Goal: Task Accomplishment & Management: Use online tool/utility

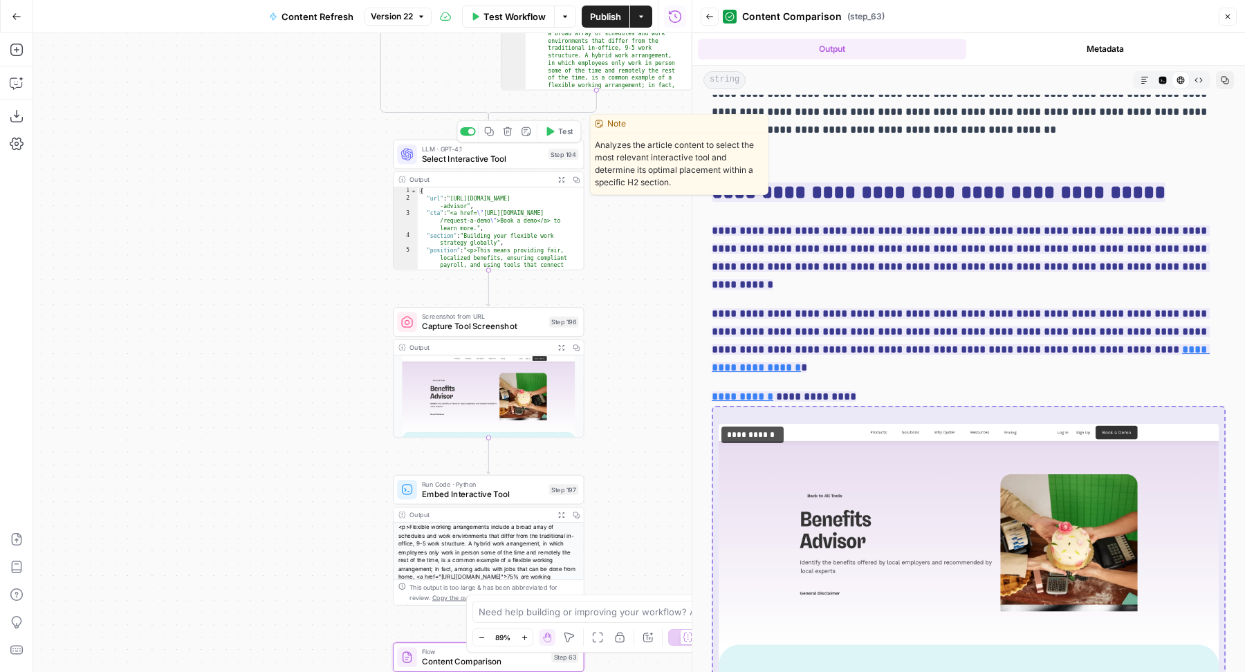
click at [487, 160] on span "Select Interactive Tool" at bounding box center [483, 158] width 122 height 12
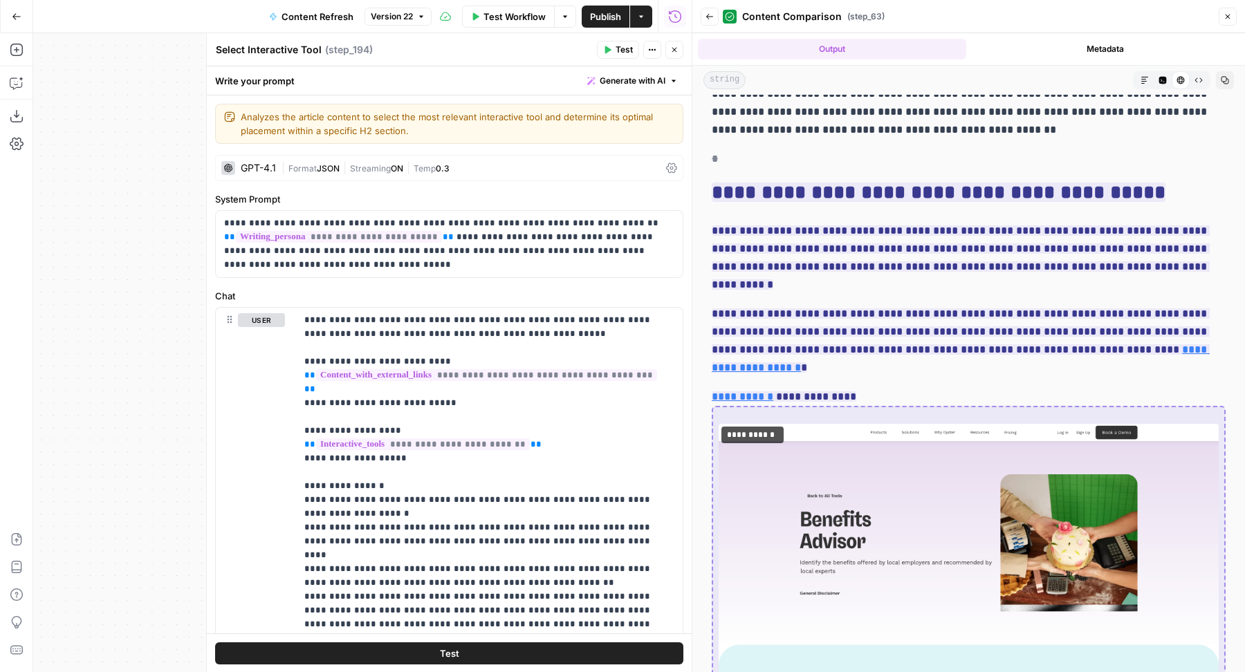
scroll to position [268, 0]
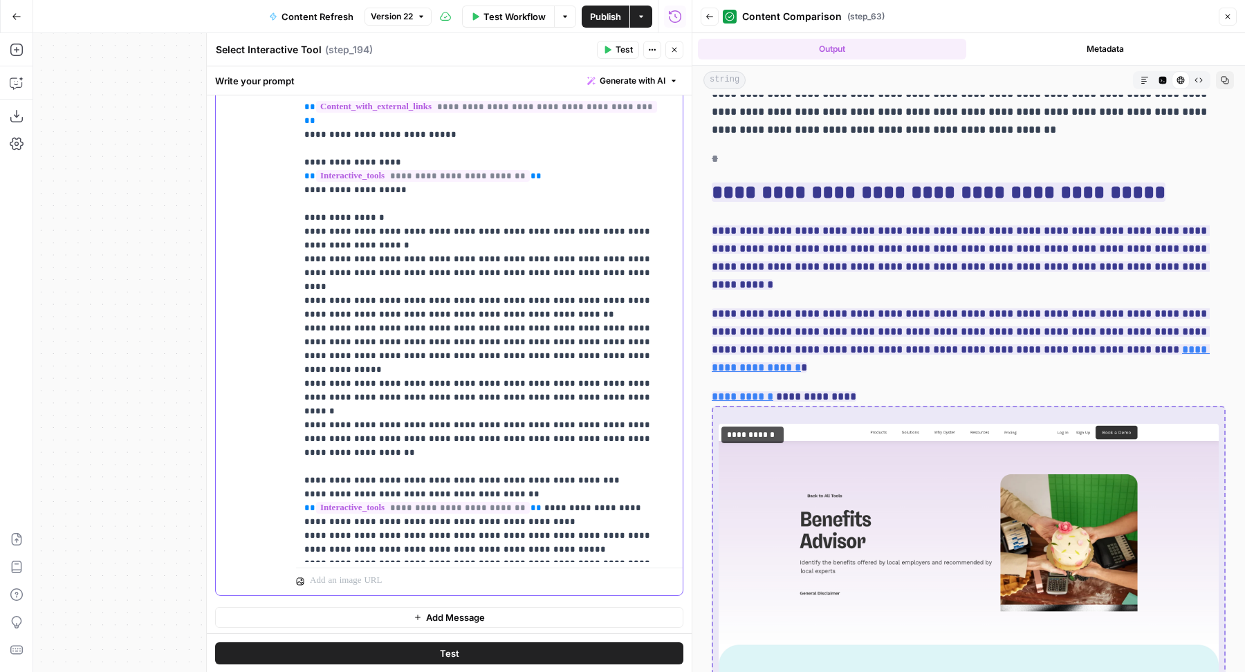
click at [529, 467] on p "**********" at bounding box center [483, 301] width 358 height 512
click at [517, 425] on p "**********" at bounding box center [483, 301] width 358 height 512
click at [534, 456] on p "**********" at bounding box center [483, 301] width 358 height 512
click at [528, 466] on p "**********" at bounding box center [483, 301] width 358 height 512
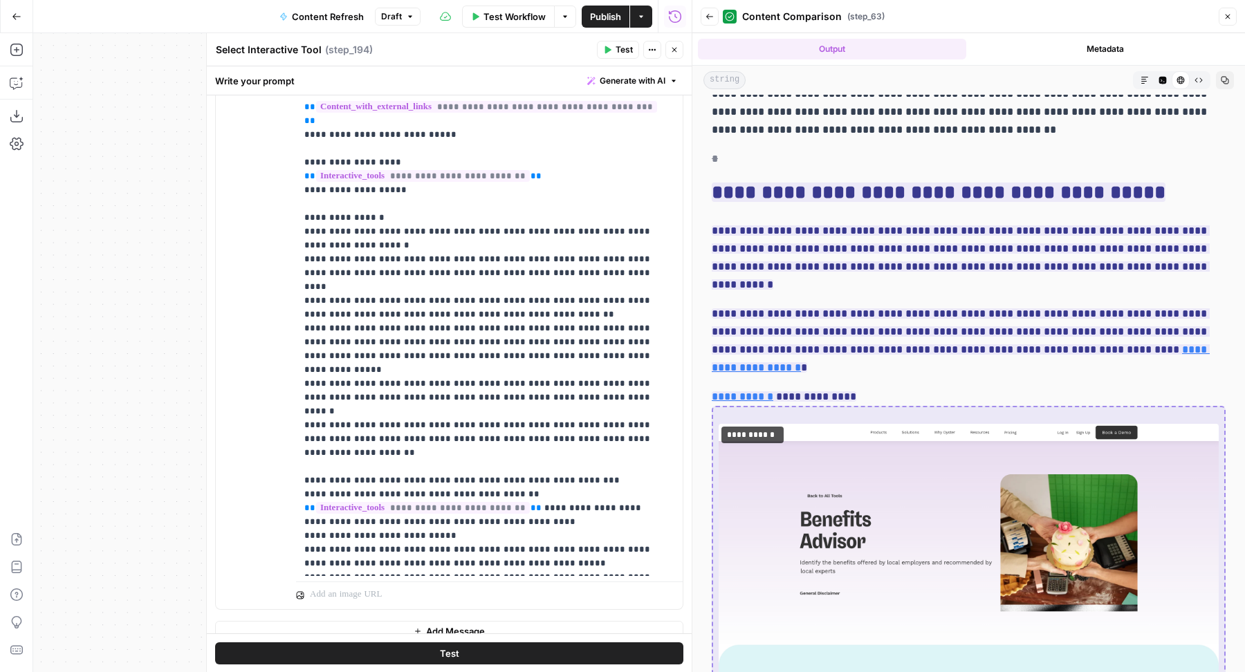
click at [604, 53] on icon "button" at bounding box center [607, 50] width 8 height 8
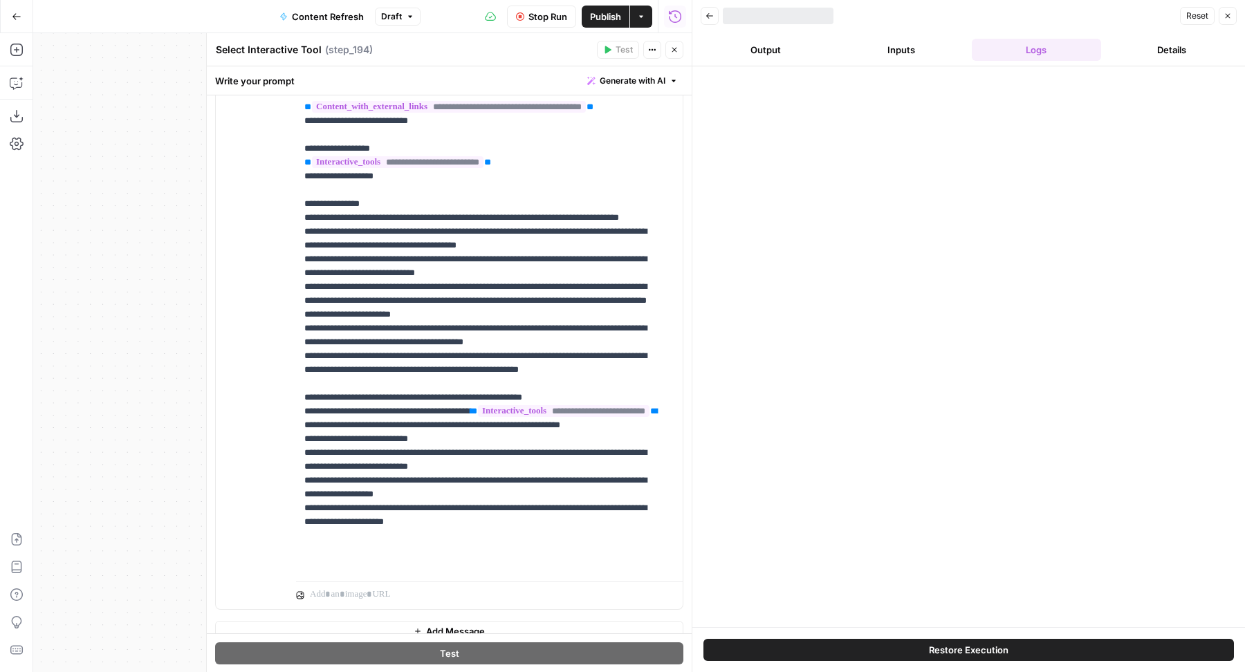
click at [672, 52] on icon "button" at bounding box center [674, 50] width 8 height 8
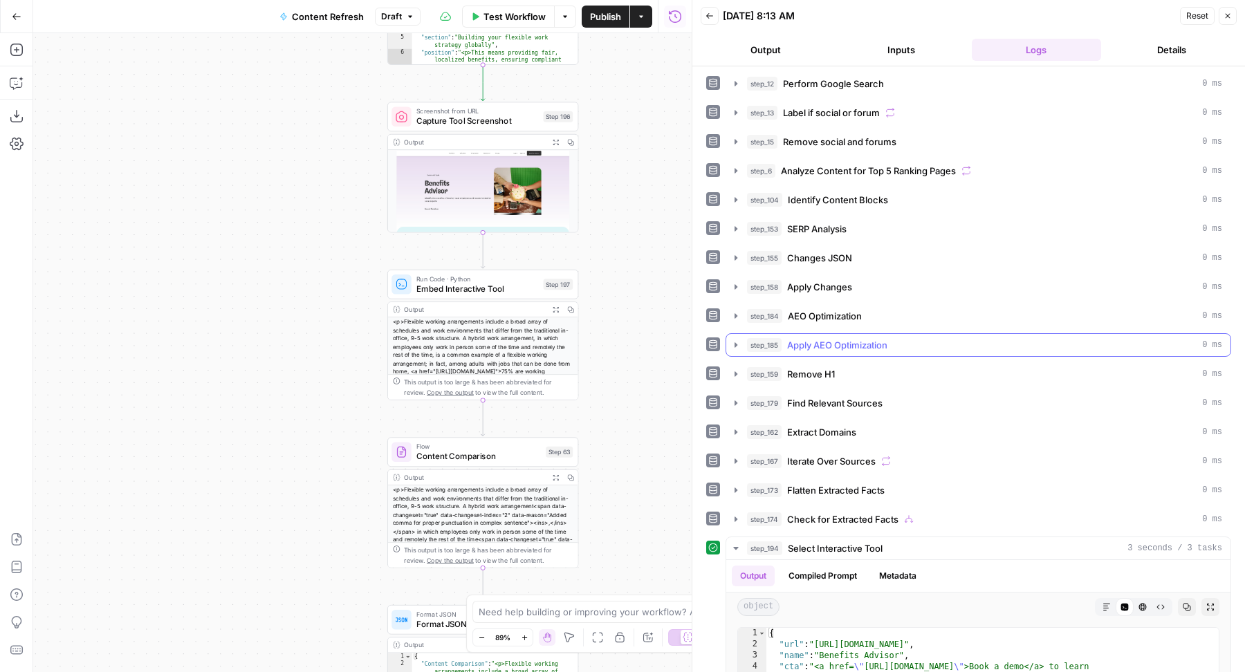
scroll to position [290, 0]
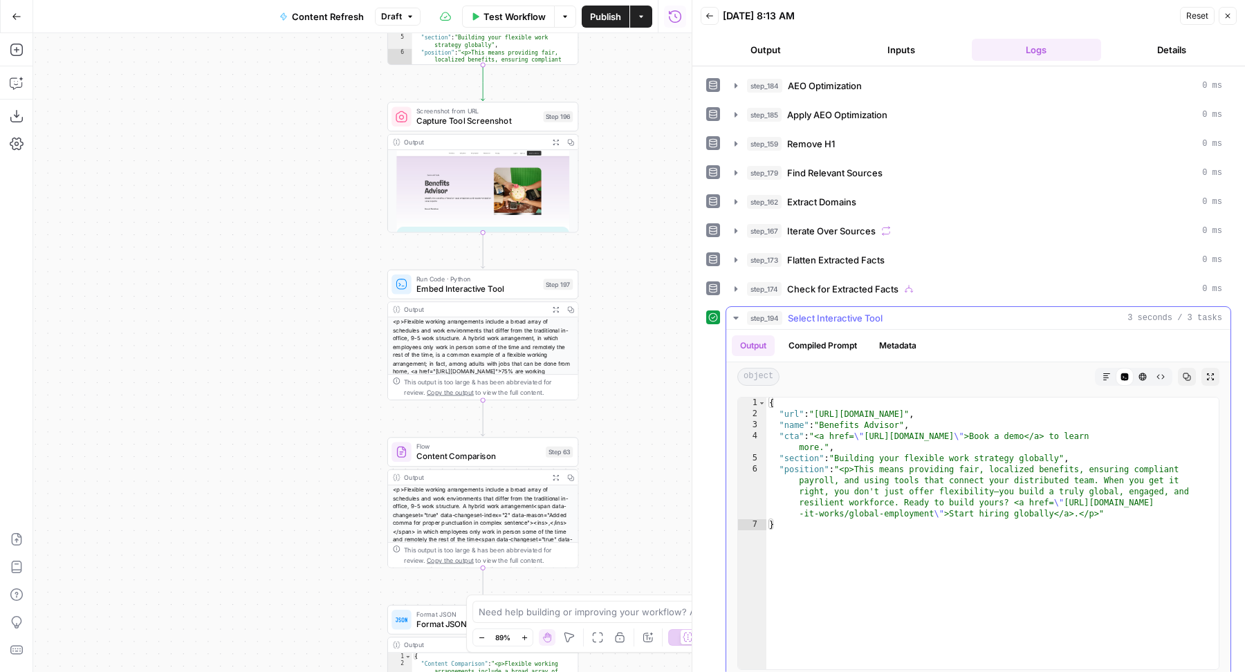
click at [894, 480] on div "{ "url" : "[URL][DOMAIN_NAME]" , "name" : "Benefits Advisor" , "cta" : "<a href…" at bounding box center [992, 545] width 452 height 295
type textarea "**********"
click at [479, 286] on span "Embed Interactive Tool" at bounding box center [477, 289] width 122 height 12
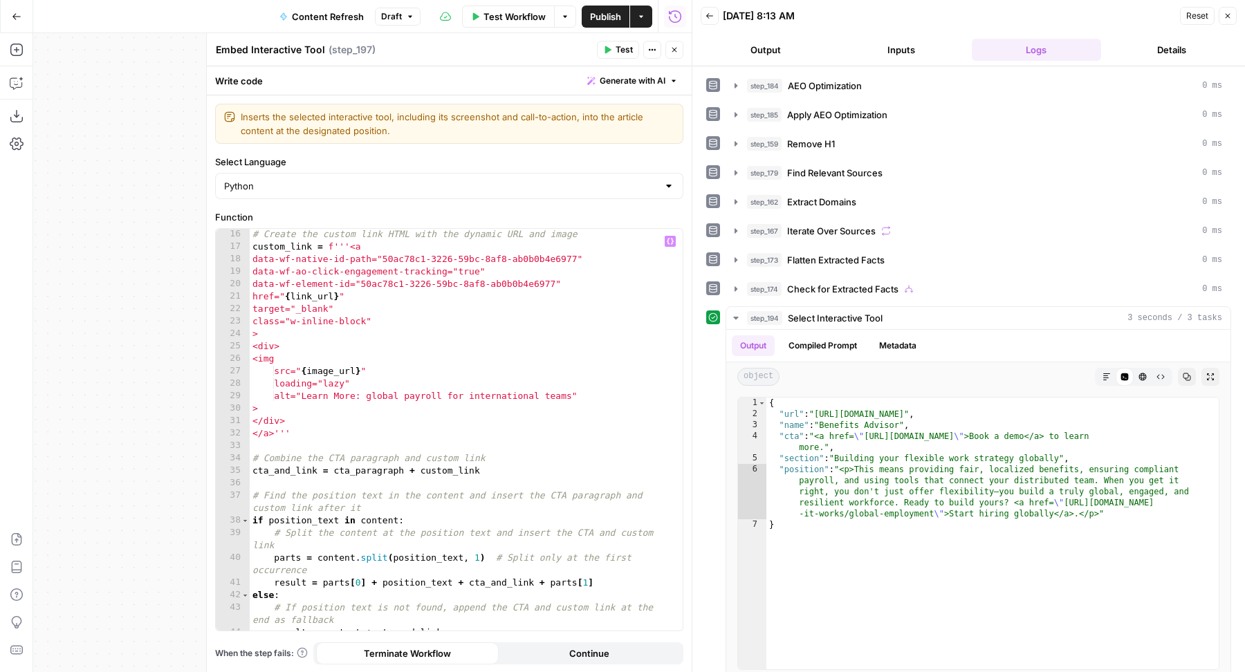
scroll to position [219, 0]
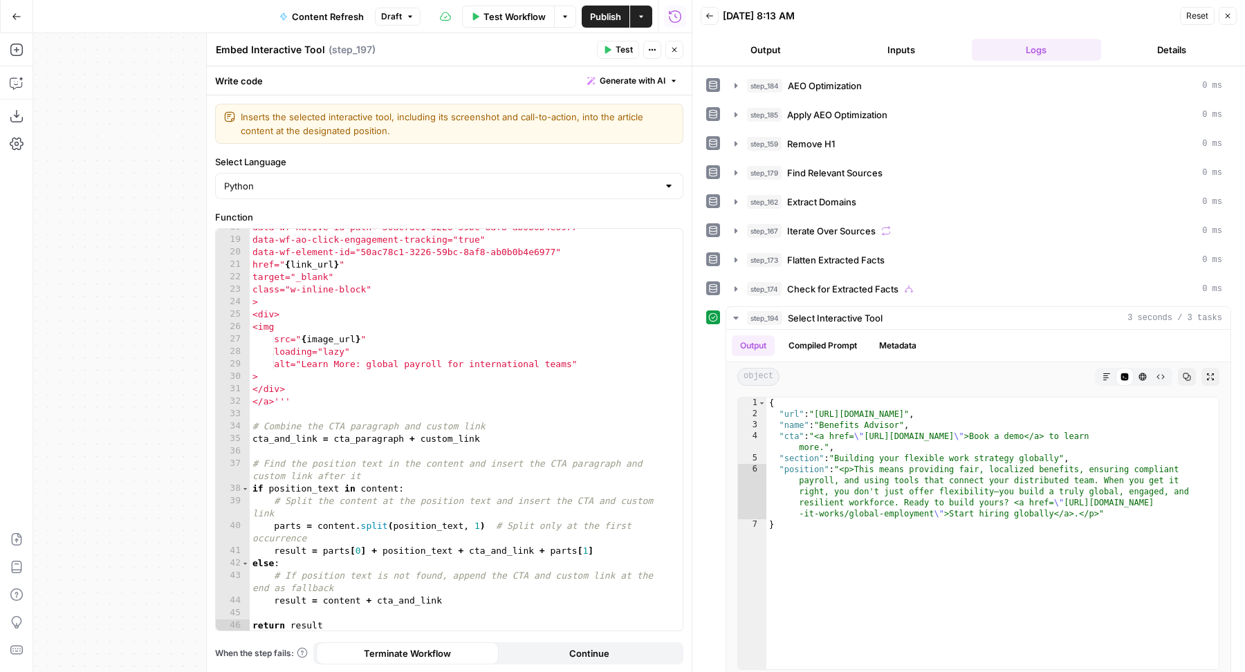
click at [645, 77] on span "Generate with AI" at bounding box center [633, 81] width 66 height 12
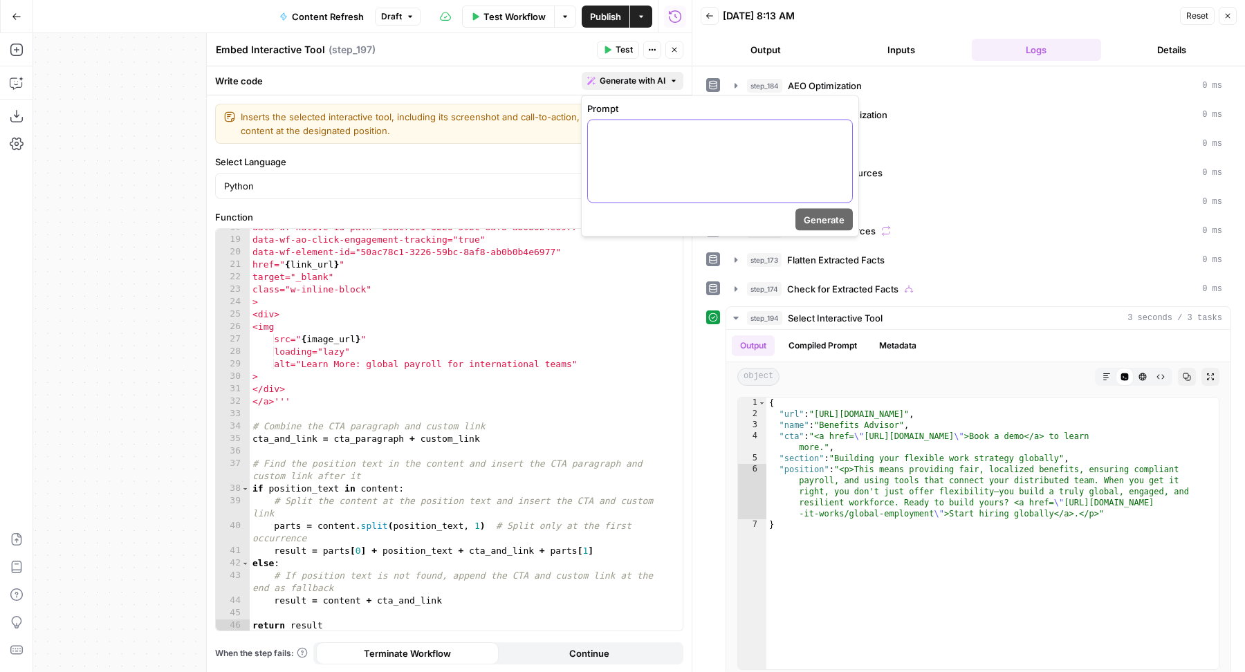
click at [682, 162] on div at bounding box center [720, 161] width 264 height 82
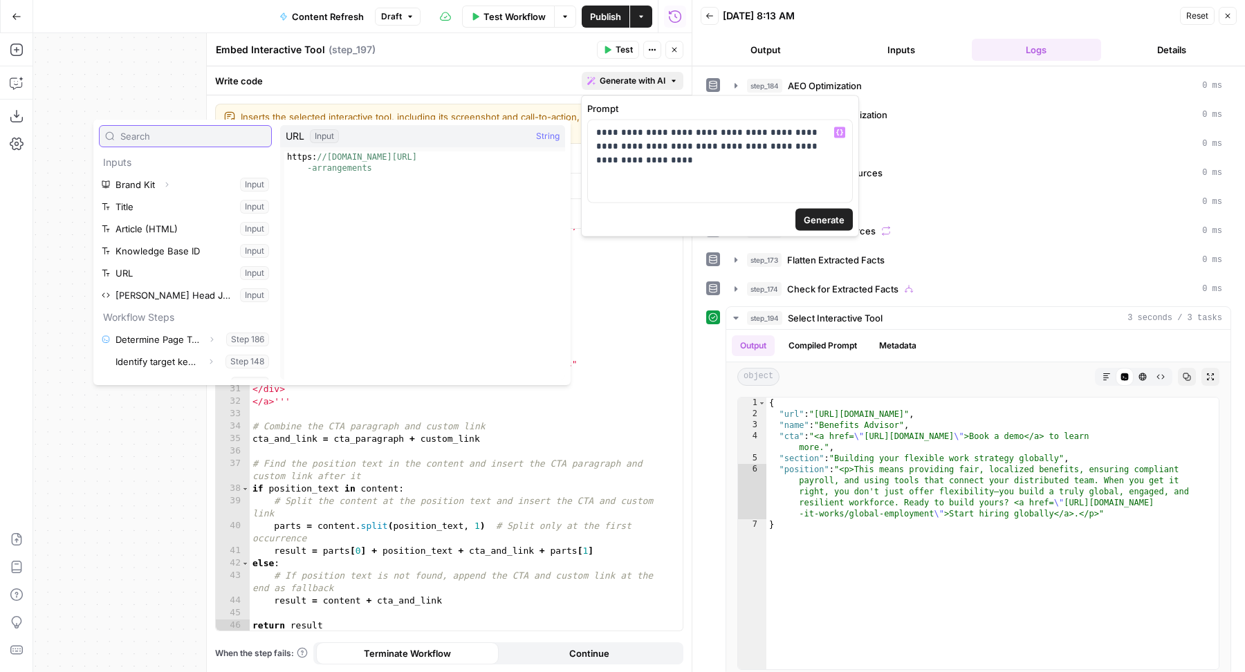
scroll to position [391, 0]
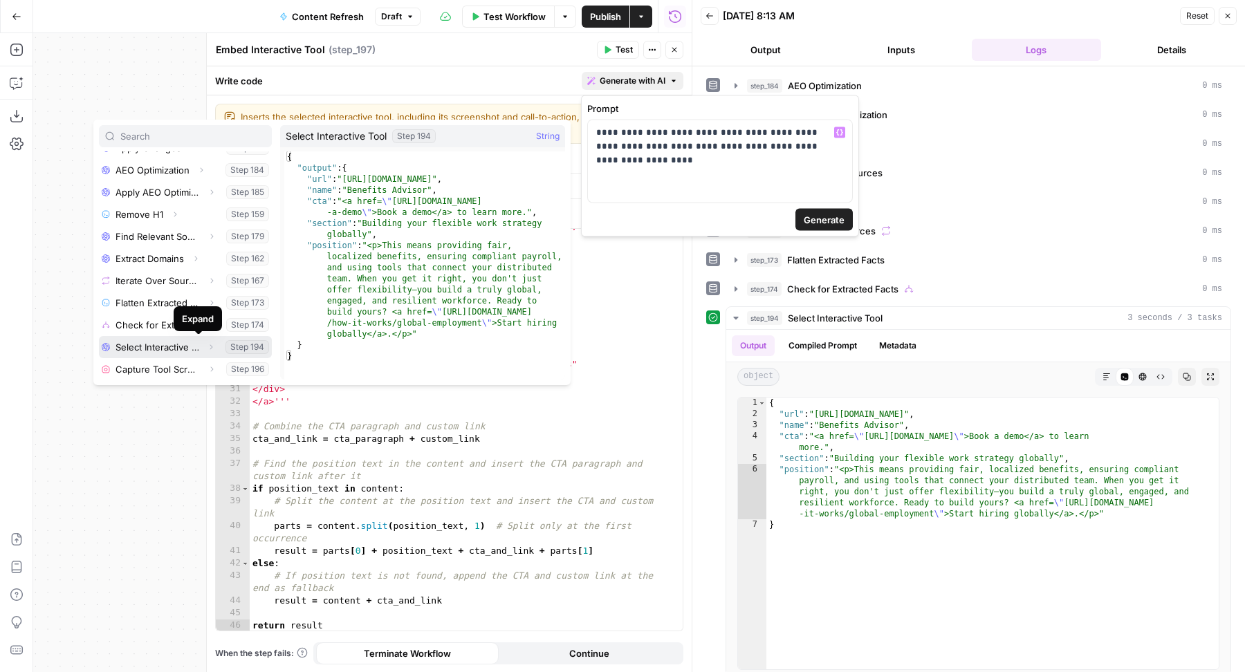
click at [207, 347] on icon "button" at bounding box center [211, 347] width 8 height 8
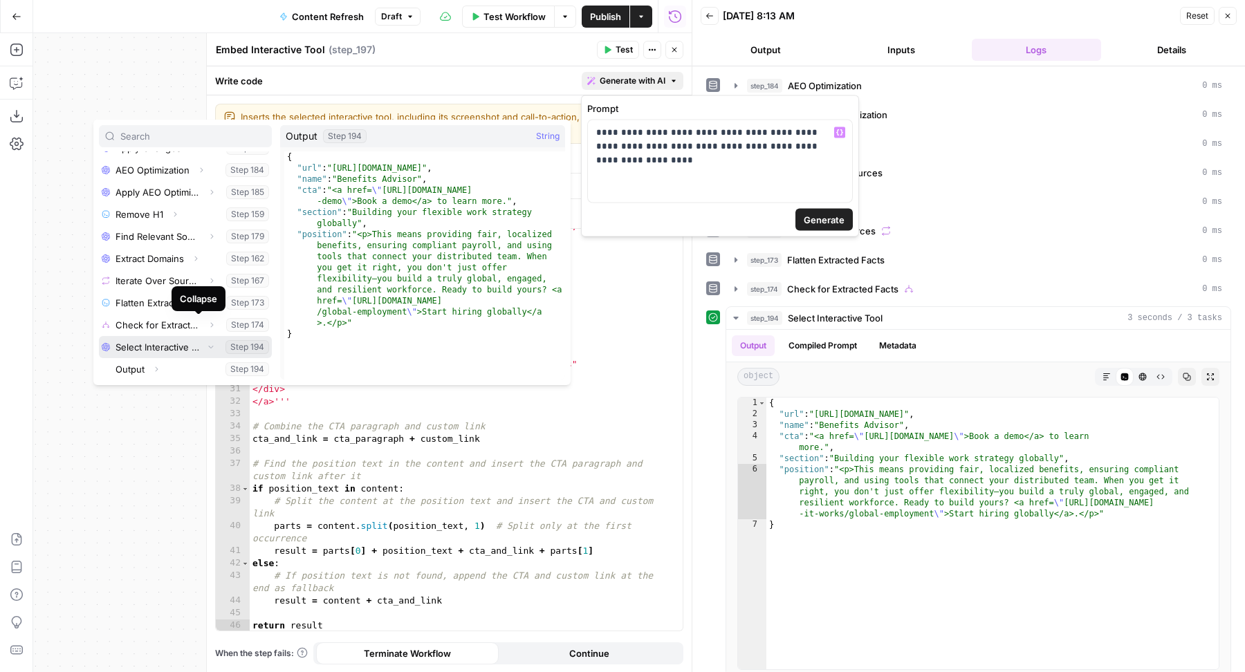
scroll to position [412, 0]
click at [158, 341] on button "Expand" at bounding box center [156, 348] width 18 height 18
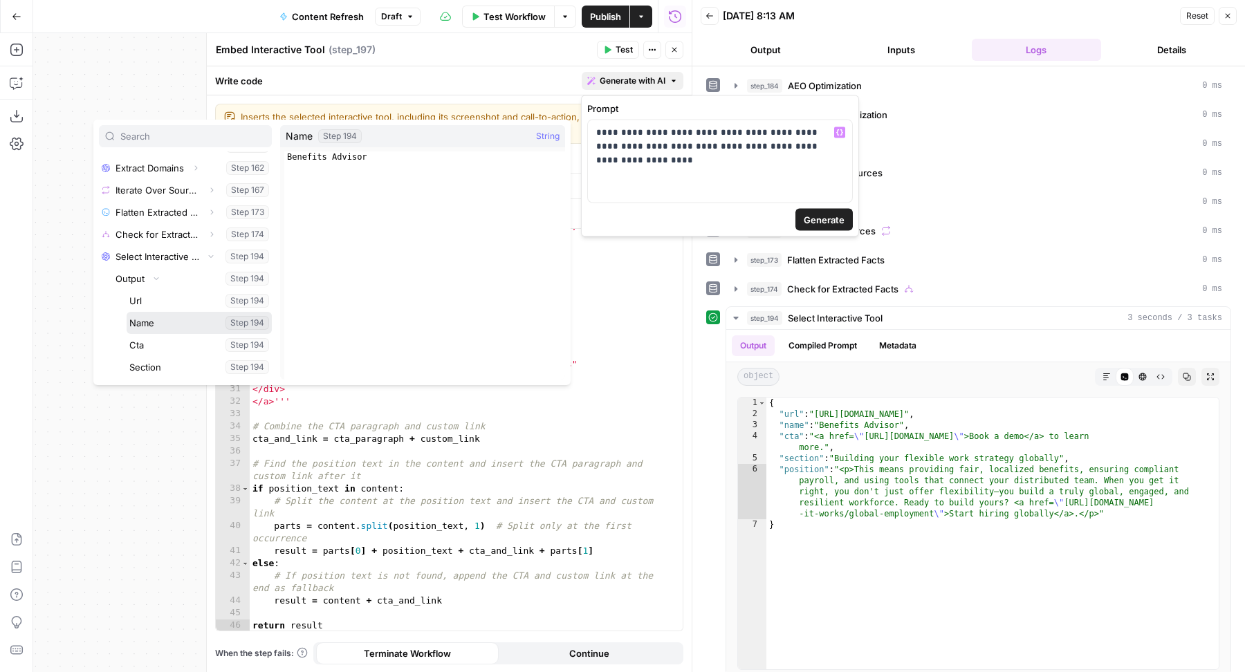
click at [163, 325] on button "Select variable Name" at bounding box center [199, 323] width 145 height 22
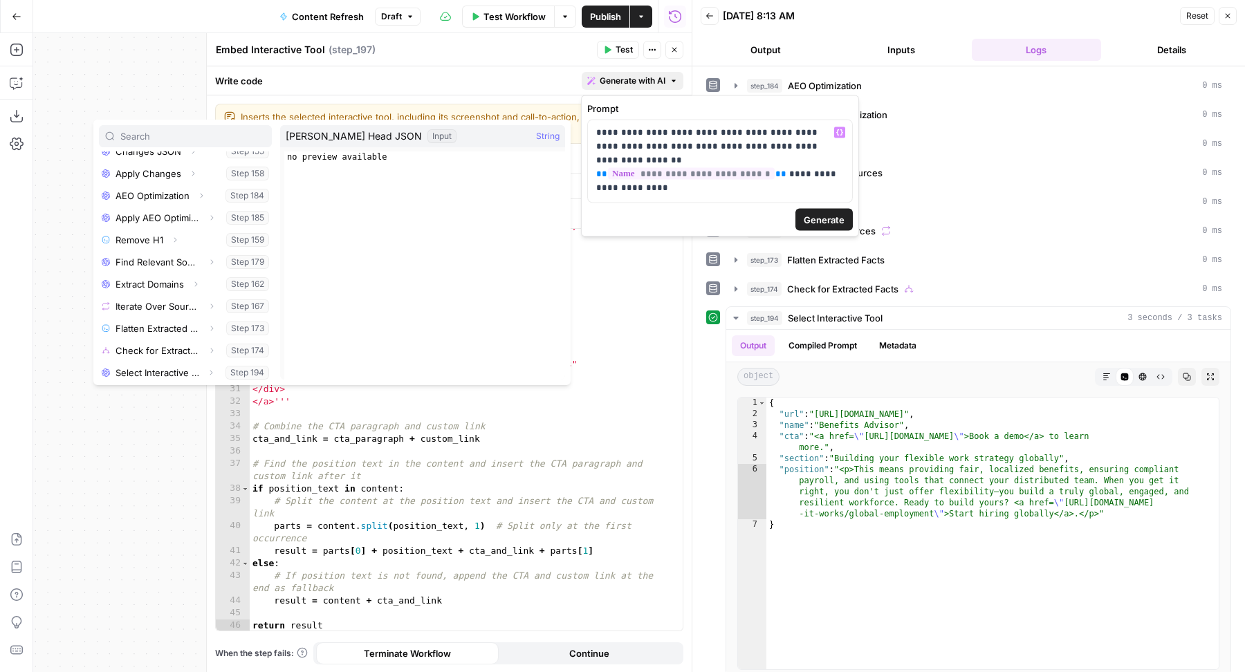
scroll to position [391, 0]
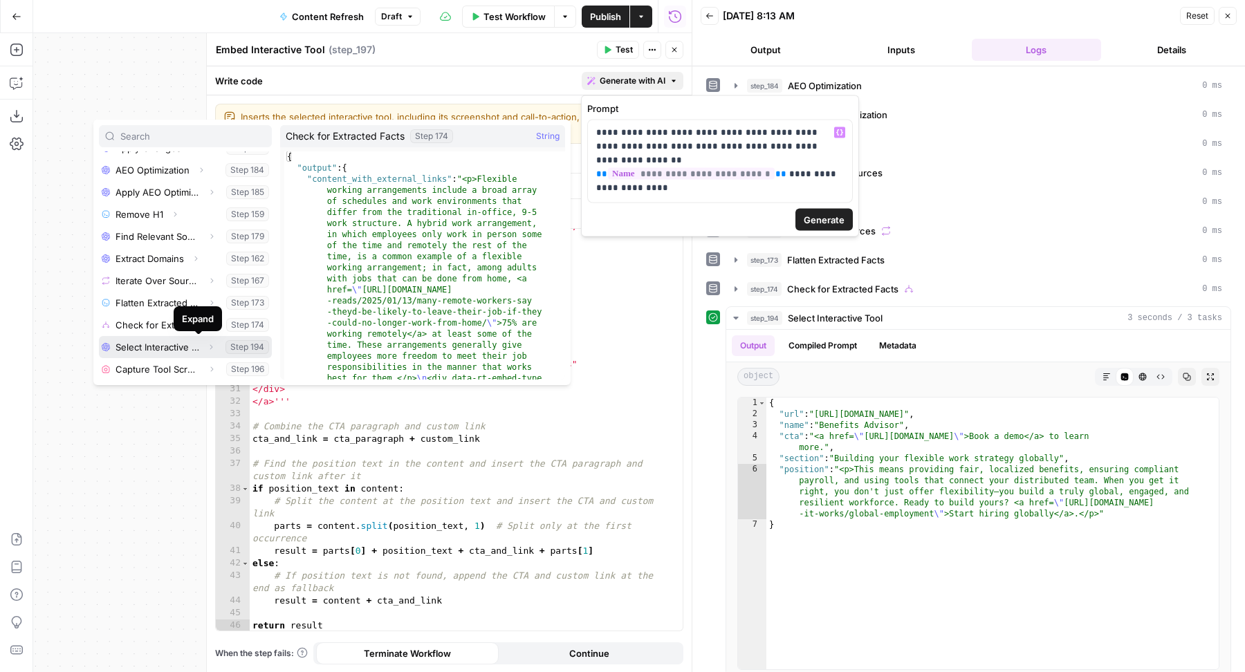
click at [207, 347] on icon "button" at bounding box center [211, 347] width 8 height 8
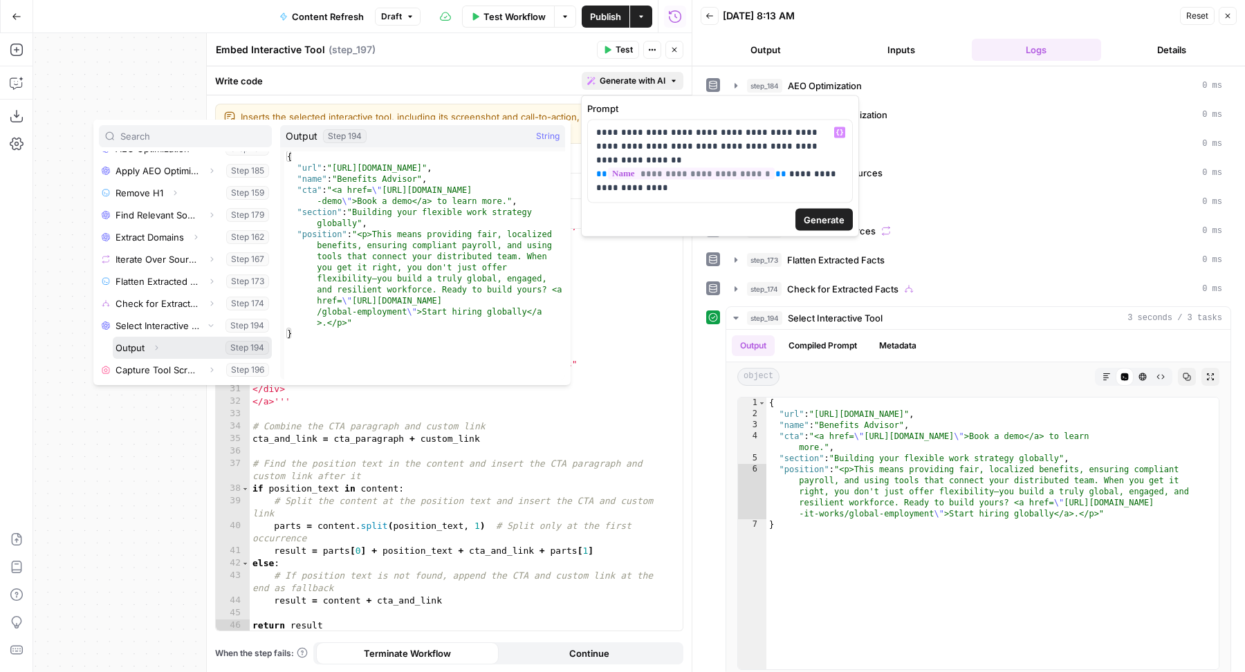
click at [160, 344] on icon "button" at bounding box center [156, 348] width 8 height 8
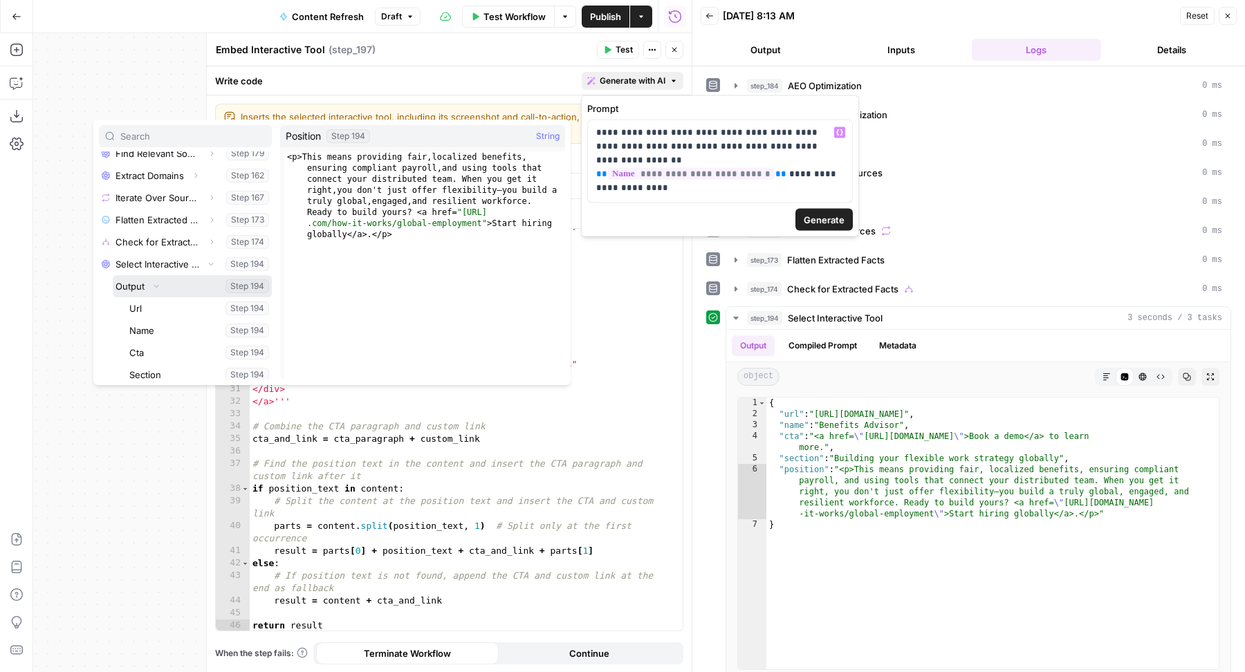
scroll to position [523, 0]
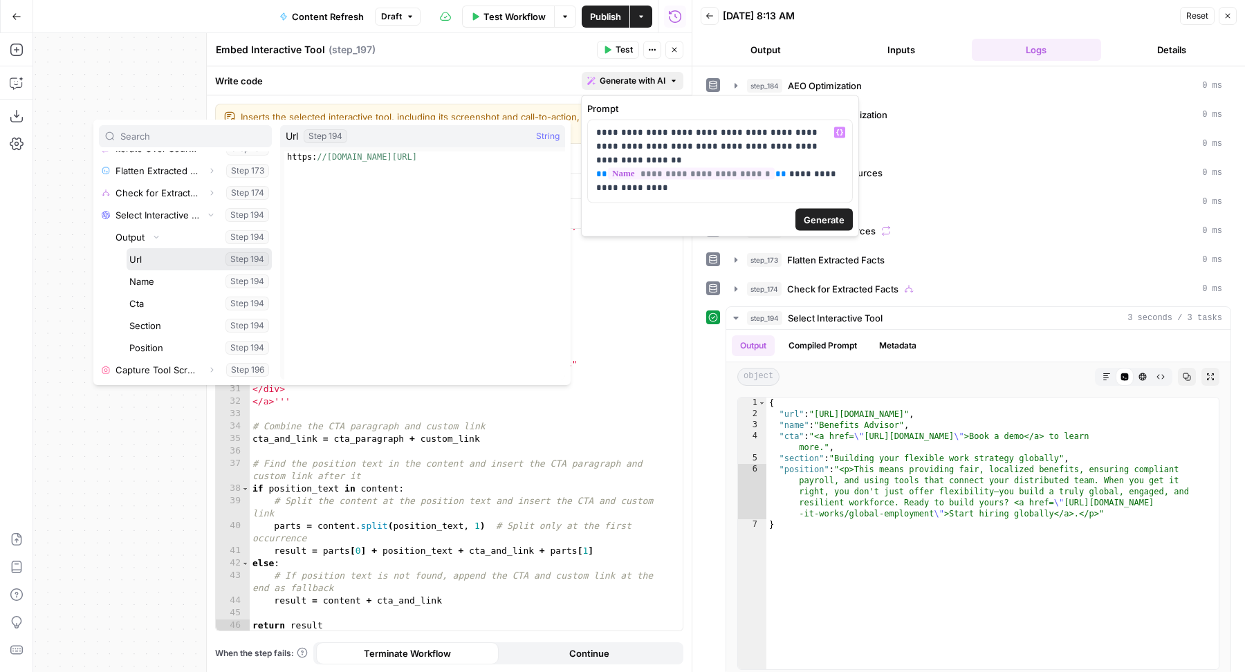
click at [168, 255] on button "Select variable Url" at bounding box center [199, 259] width 145 height 22
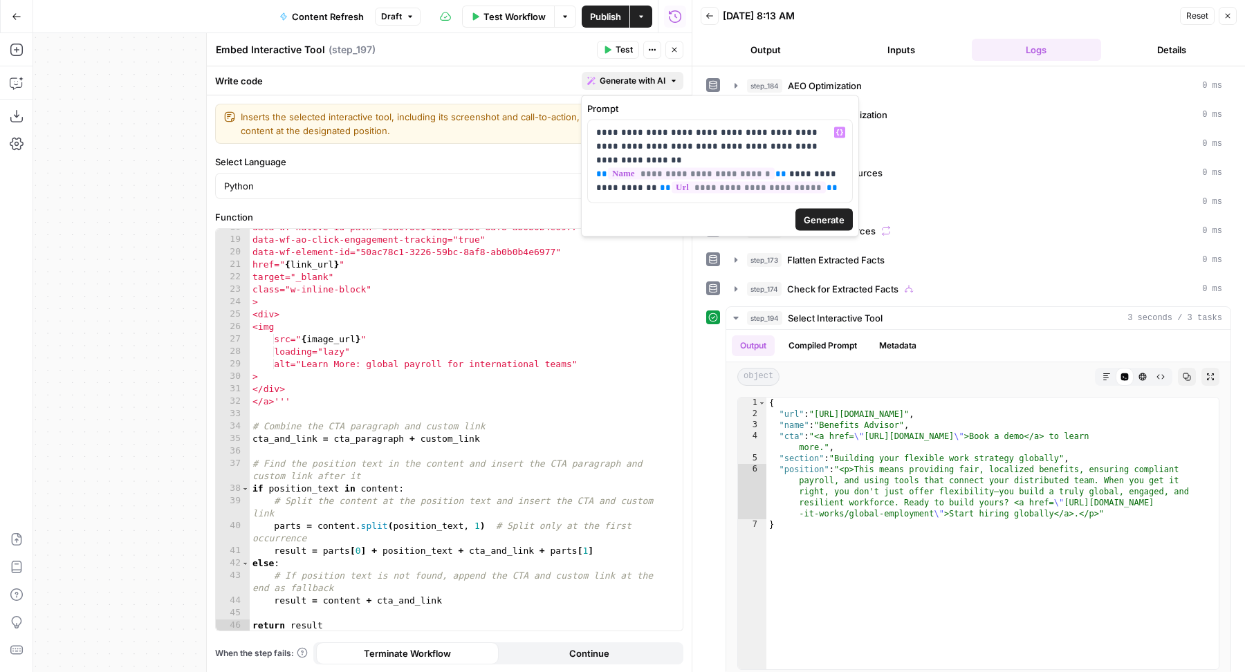
click at [820, 221] on span "Generate" at bounding box center [824, 220] width 41 height 14
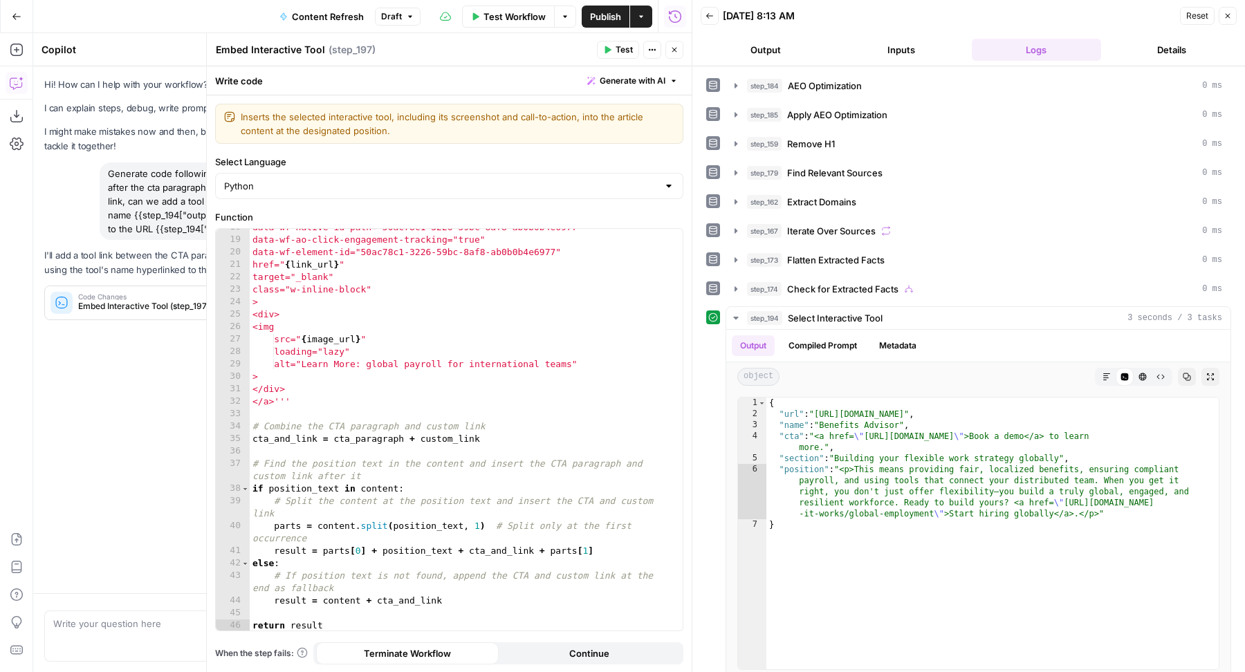
scroll to position [0, 0]
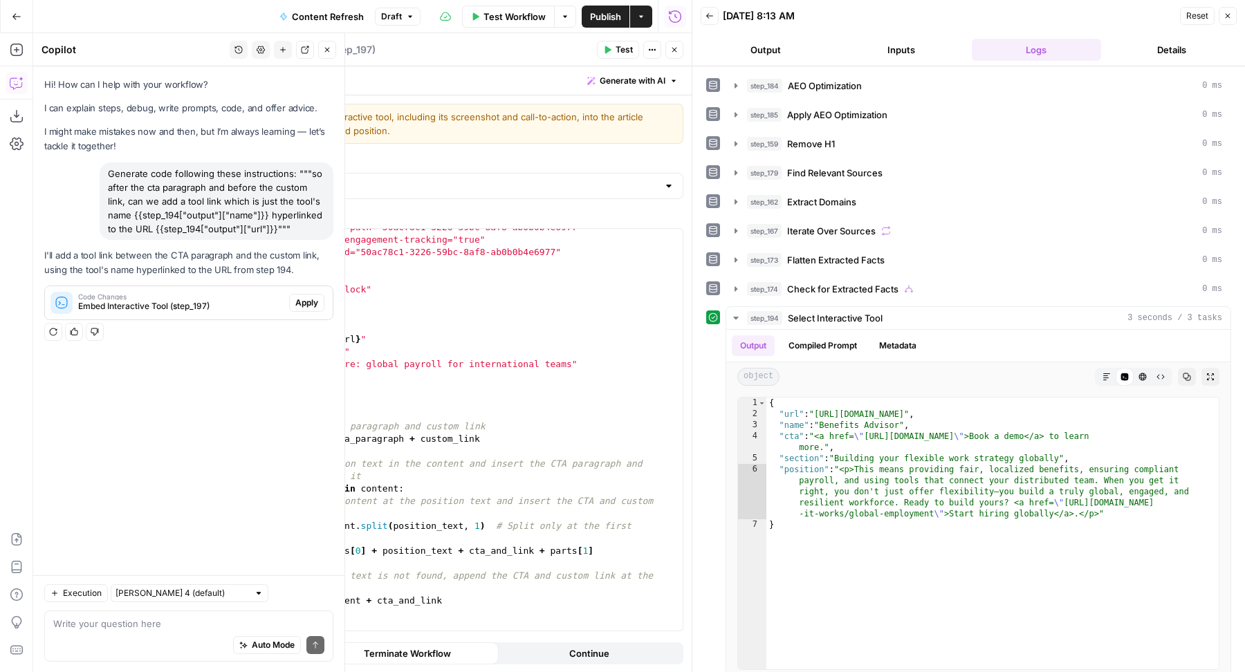
click at [293, 299] on button "Apply" at bounding box center [306, 303] width 35 height 18
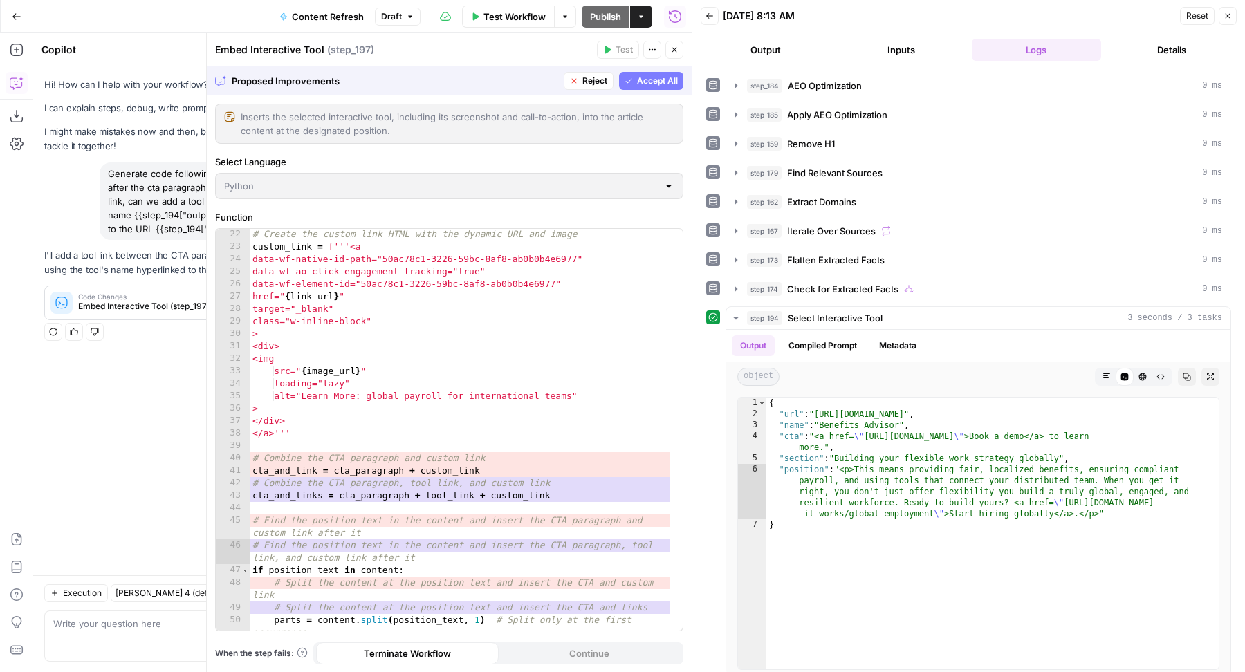
scroll to position [405, 0]
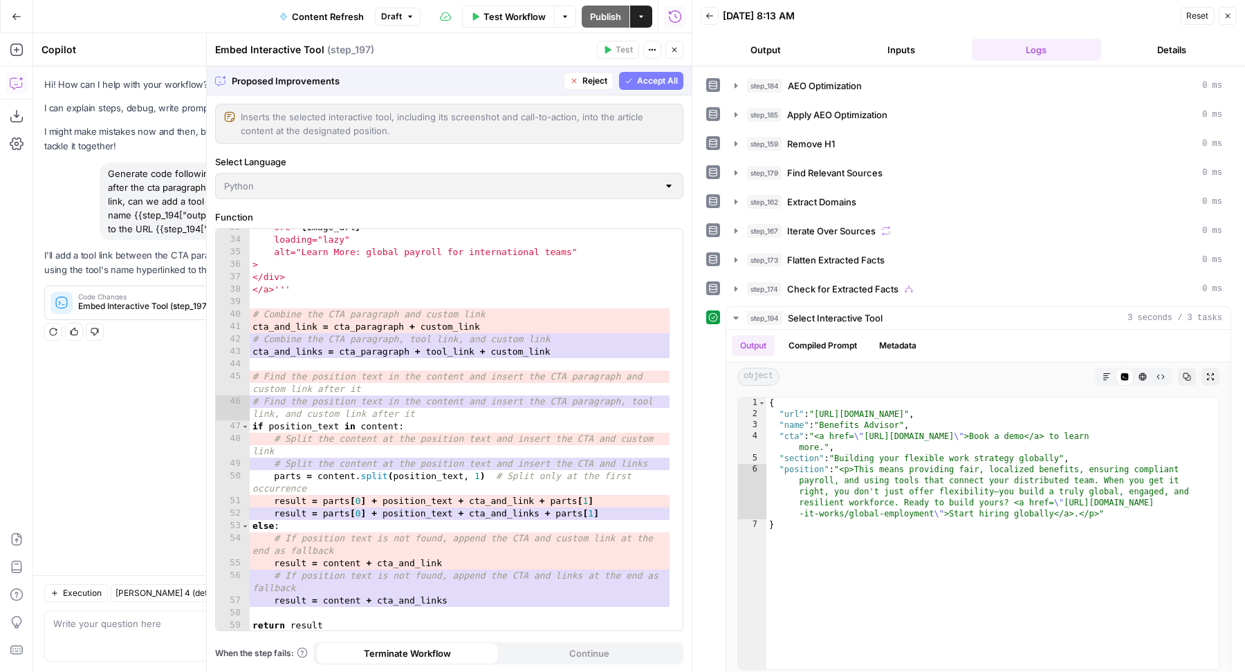
click at [649, 82] on span "Accept All" at bounding box center [657, 81] width 41 height 12
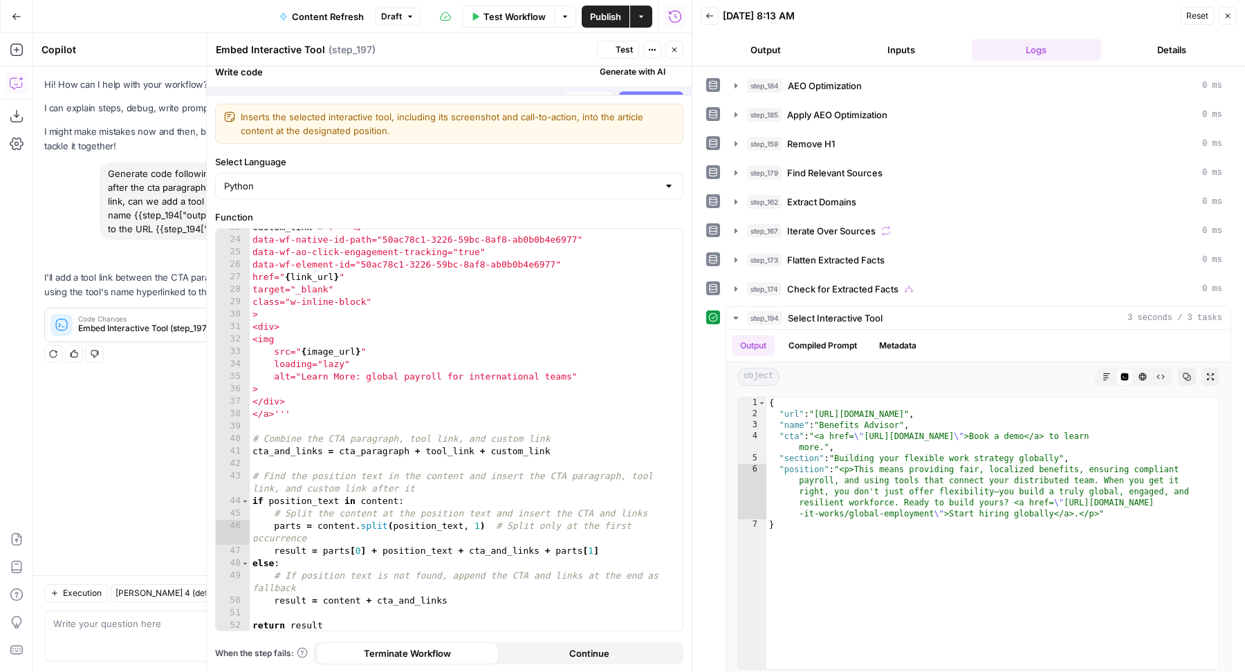
scroll to position [281, 0]
click at [624, 52] on span "Test" at bounding box center [624, 50] width 17 height 12
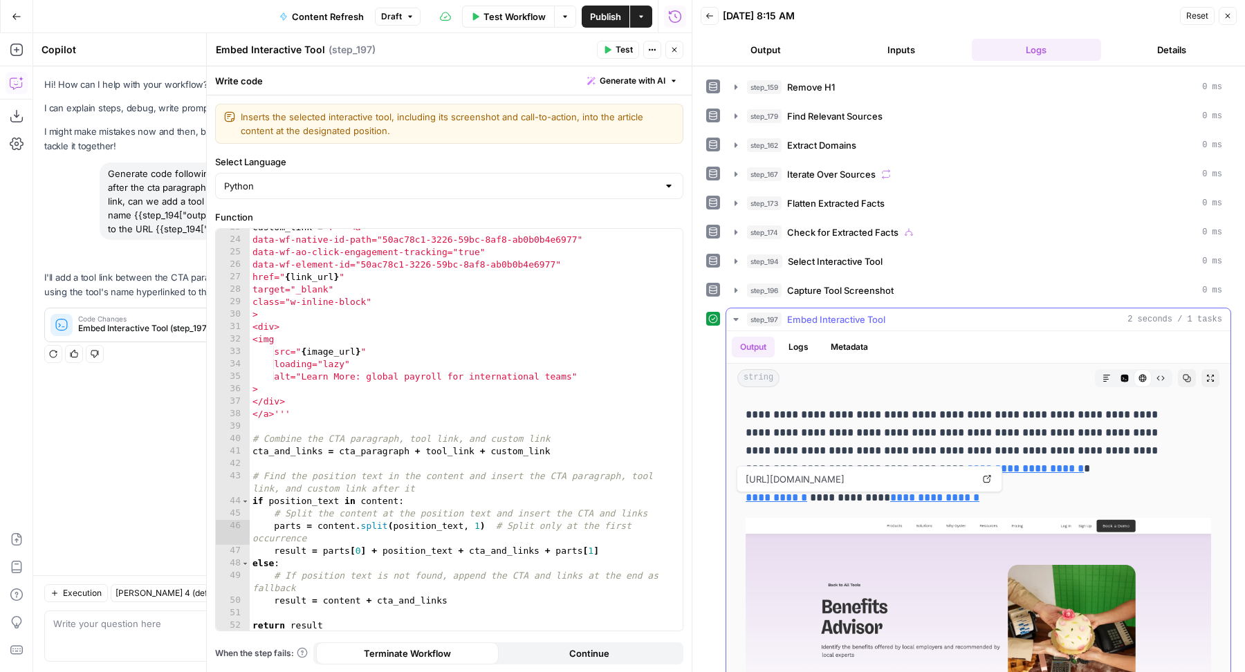
scroll to position [2789, 0]
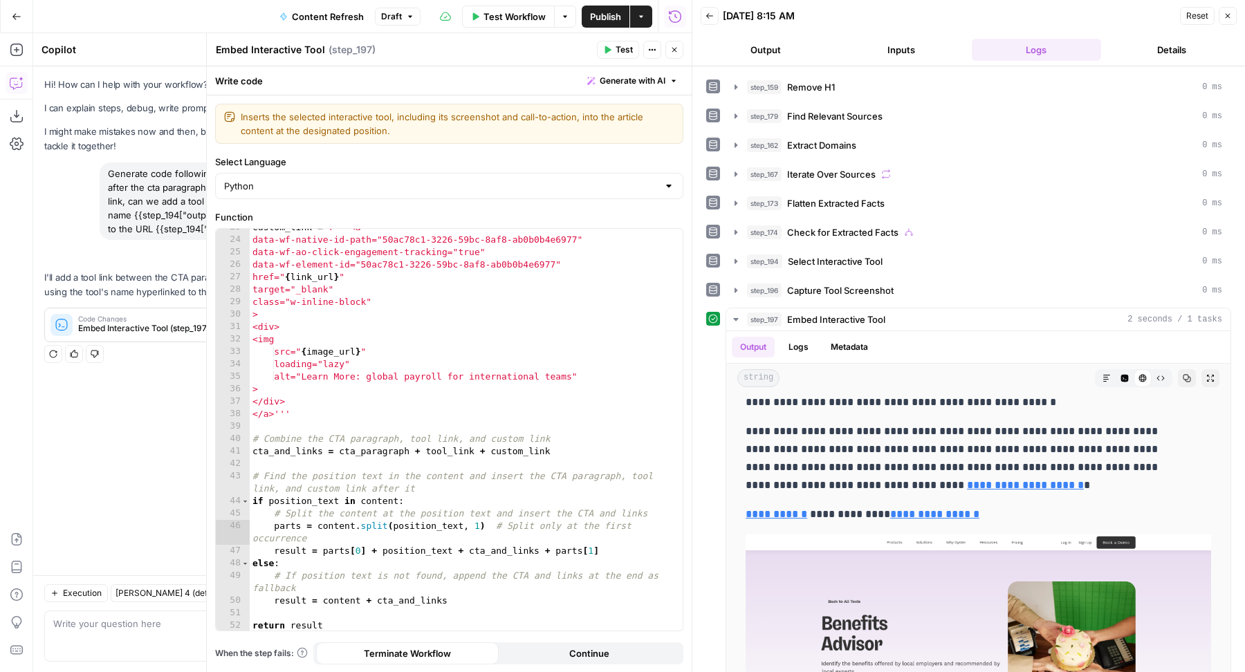
click at [626, 82] on span "Generate with AI" at bounding box center [633, 81] width 66 height 12
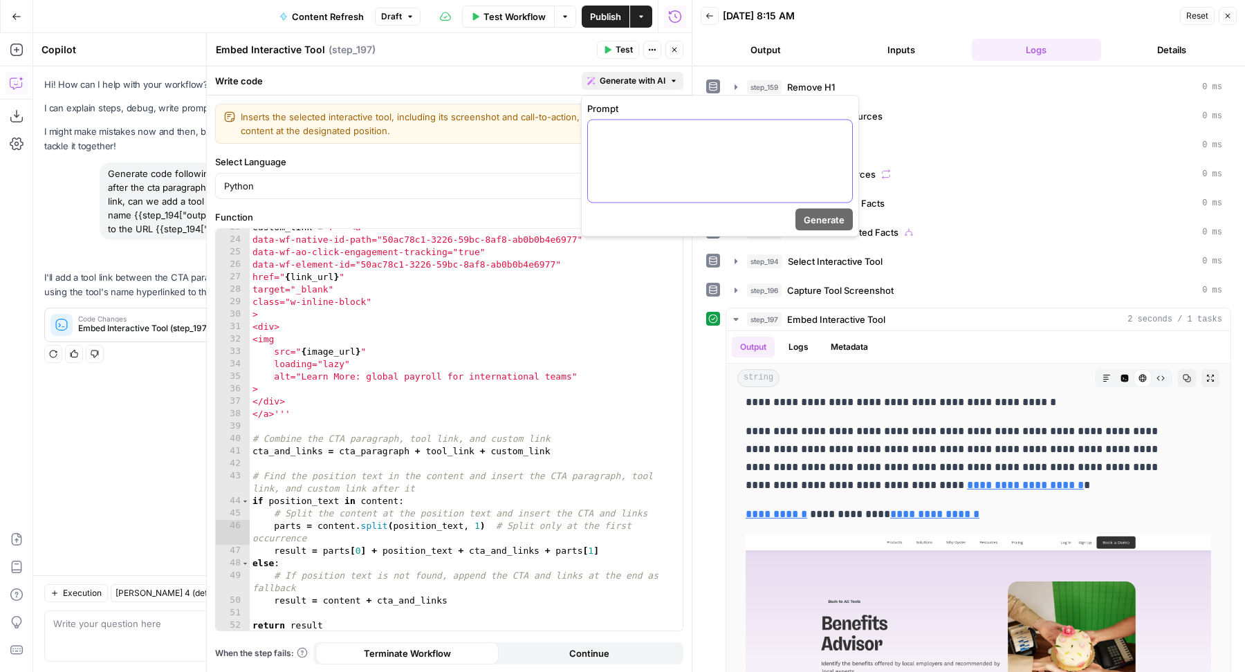
click at [631, 147] on div at bounding box center [720, 161] width 264 height 82
click at [831, 213] on span "Generate" at bounding box center [824, 220] width 41 height 14
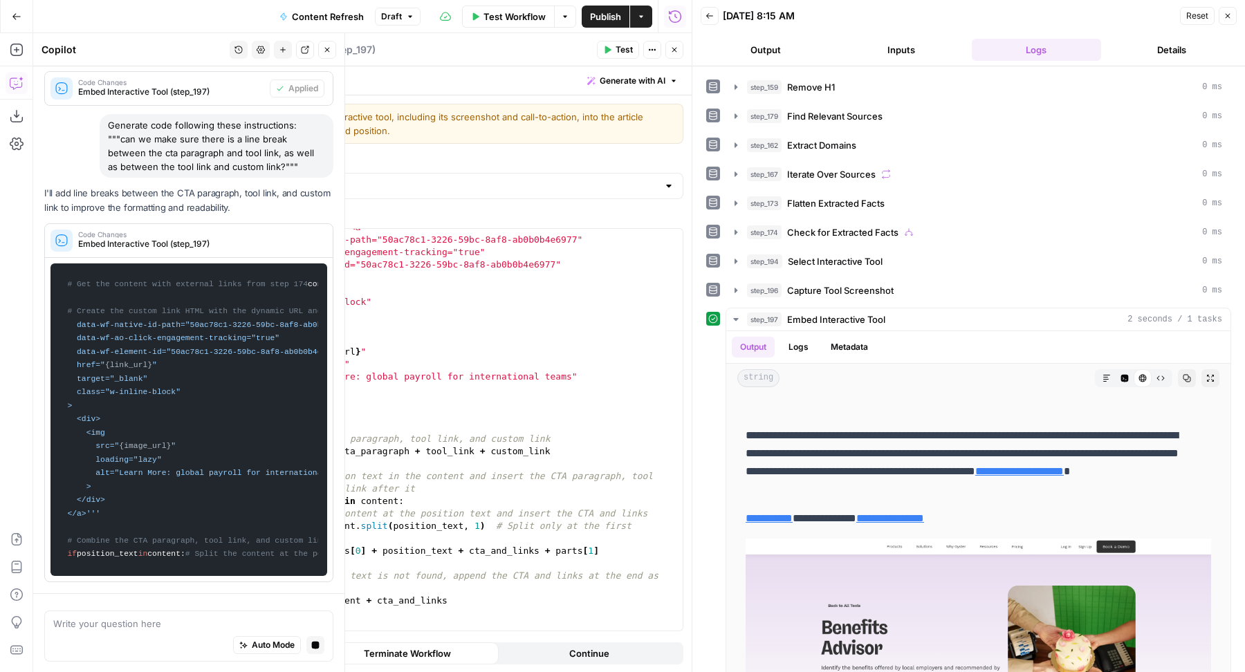
scroll to position [0, 0]
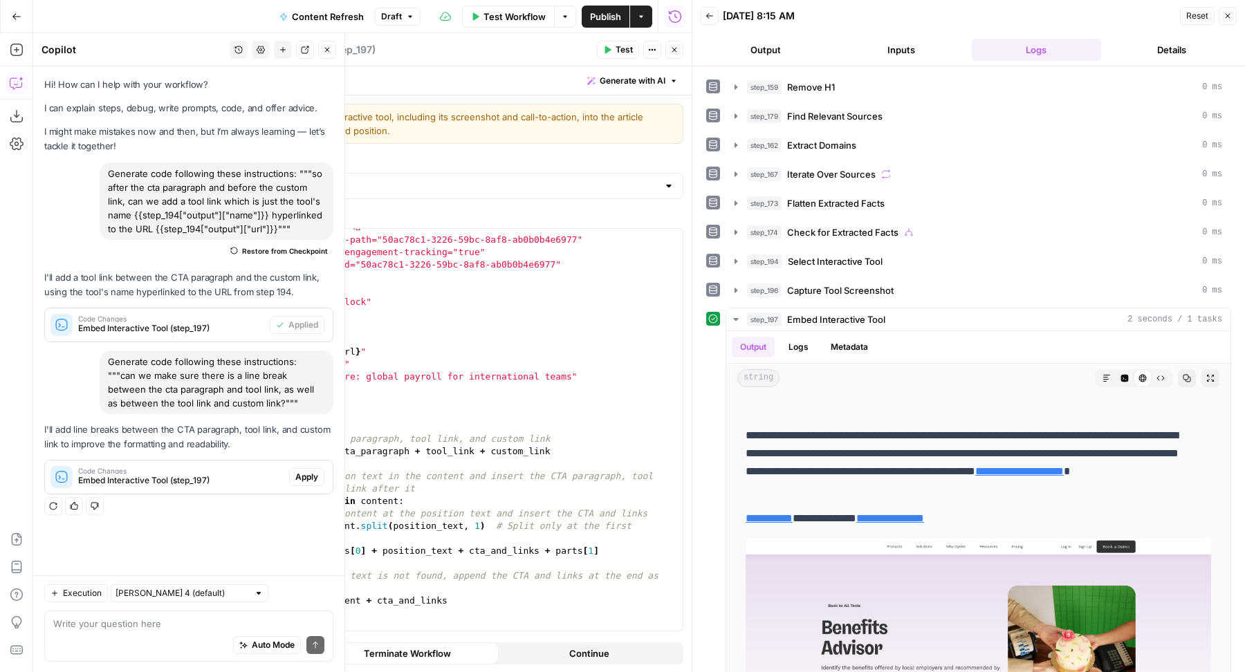
click at [308, 479] on span "Apply" at bounding box center [306, 477] width 23 height 12
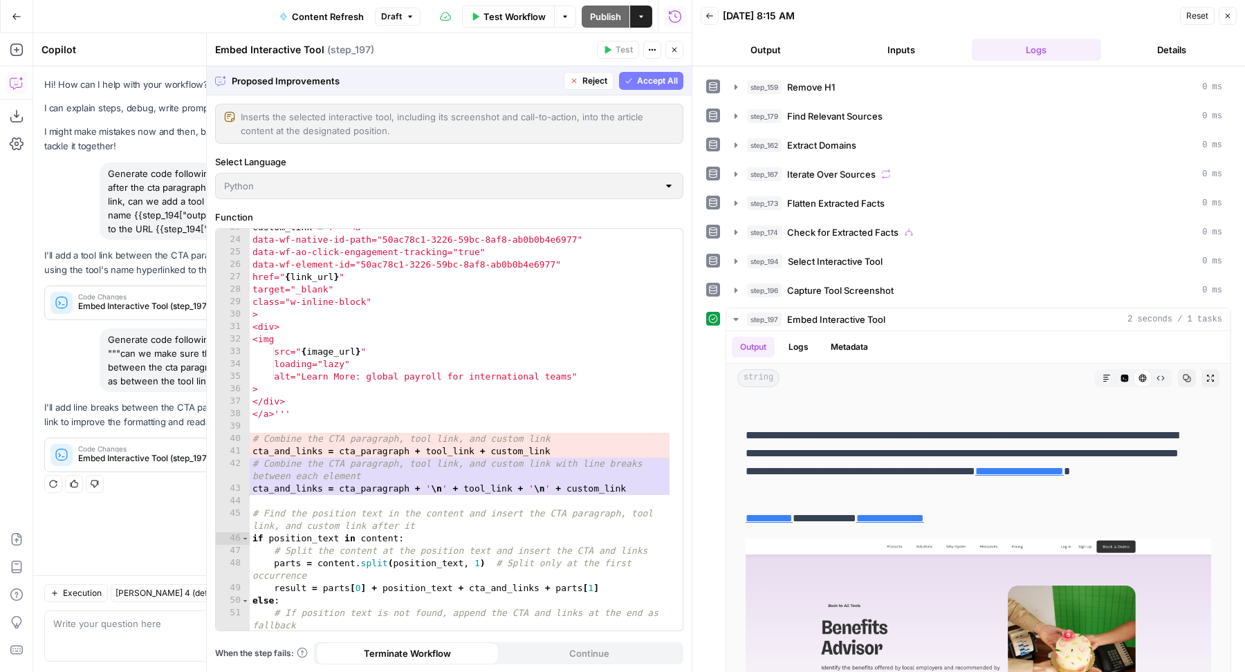
click at [637, 82] on span "Accept All" at bounding box center [657, 81] width 41 height 12
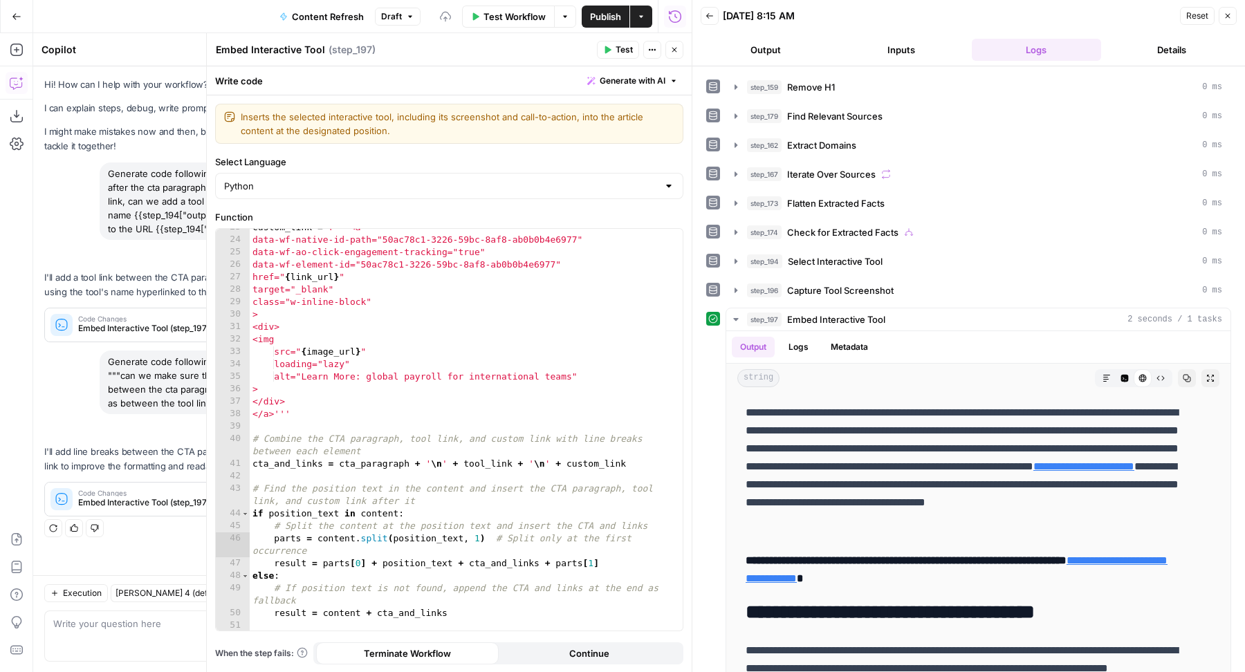
click at [616, 51] on button "Test" at bounding box center [618, 50] width 42 height 18
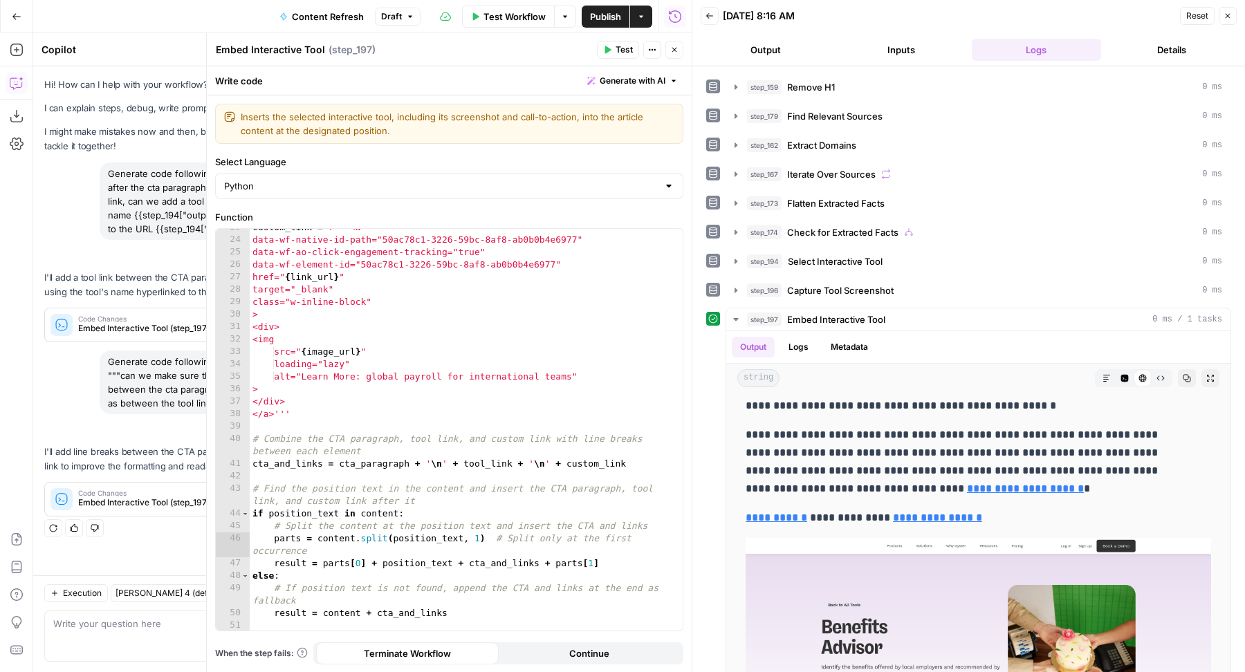
scroll to position [294, 0]
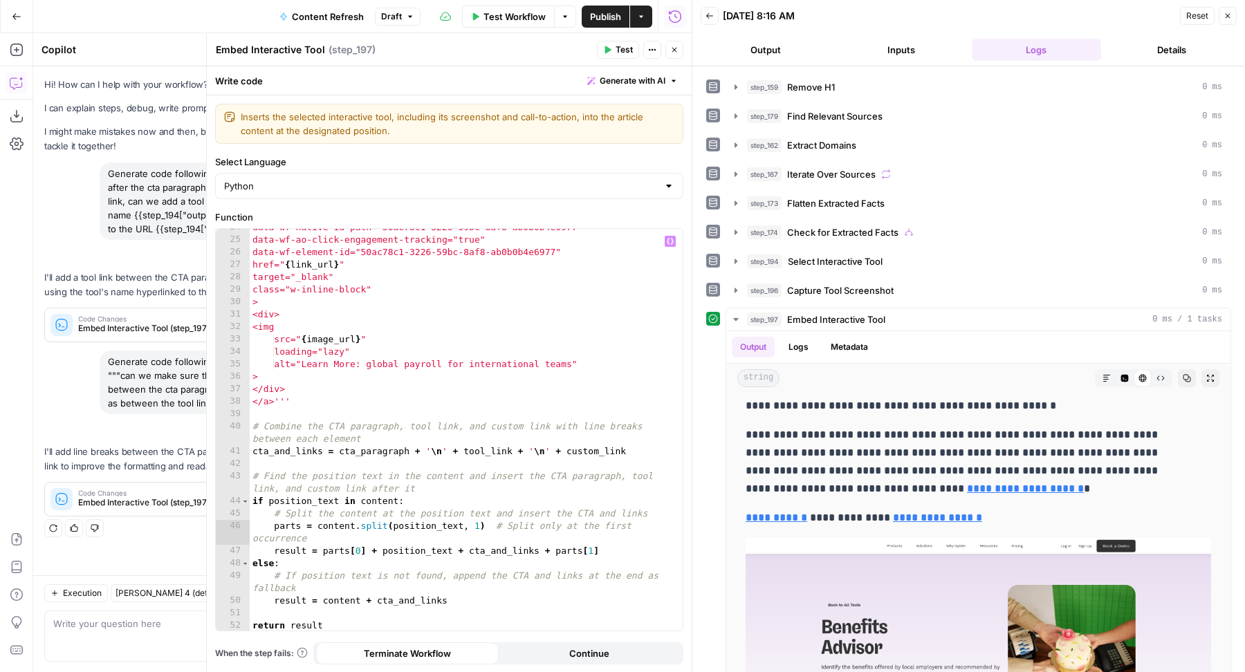
click at [445, 450] on div "data-wf-native-id-path="50ac78c1-3226-59bc-8af8-ab0b0b4e6977" data-wf-ao-click-…" at bounding box center [460, 435] width 421 height 428
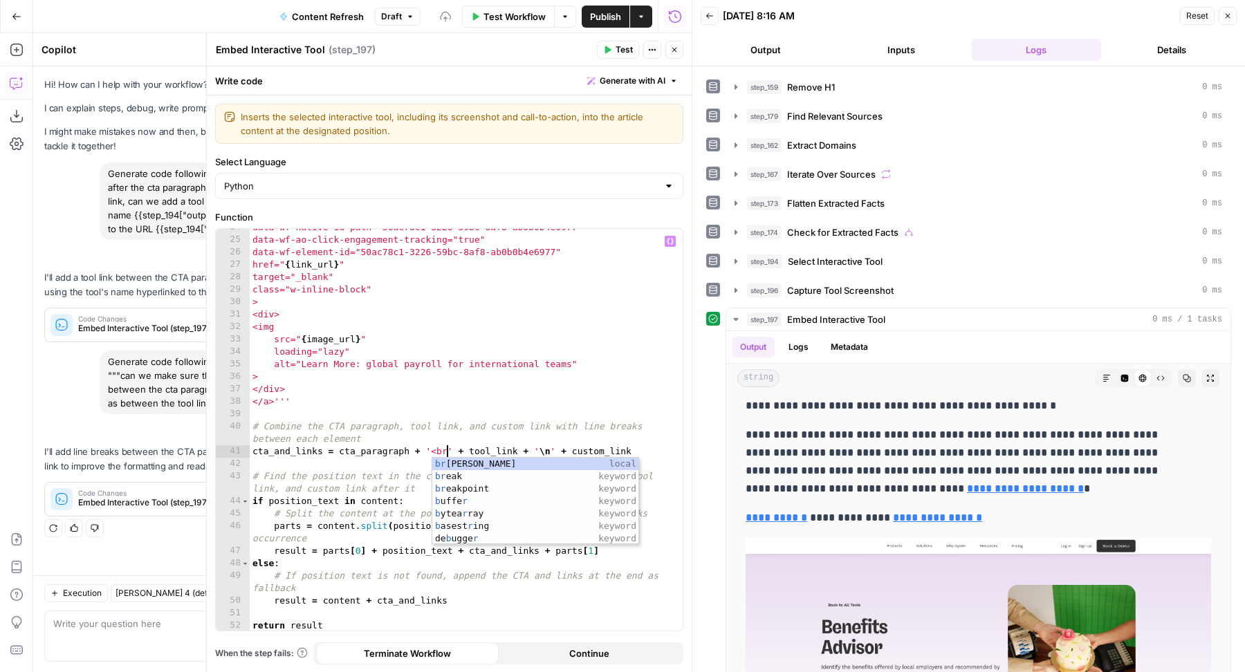
scroll to position [0, 15]
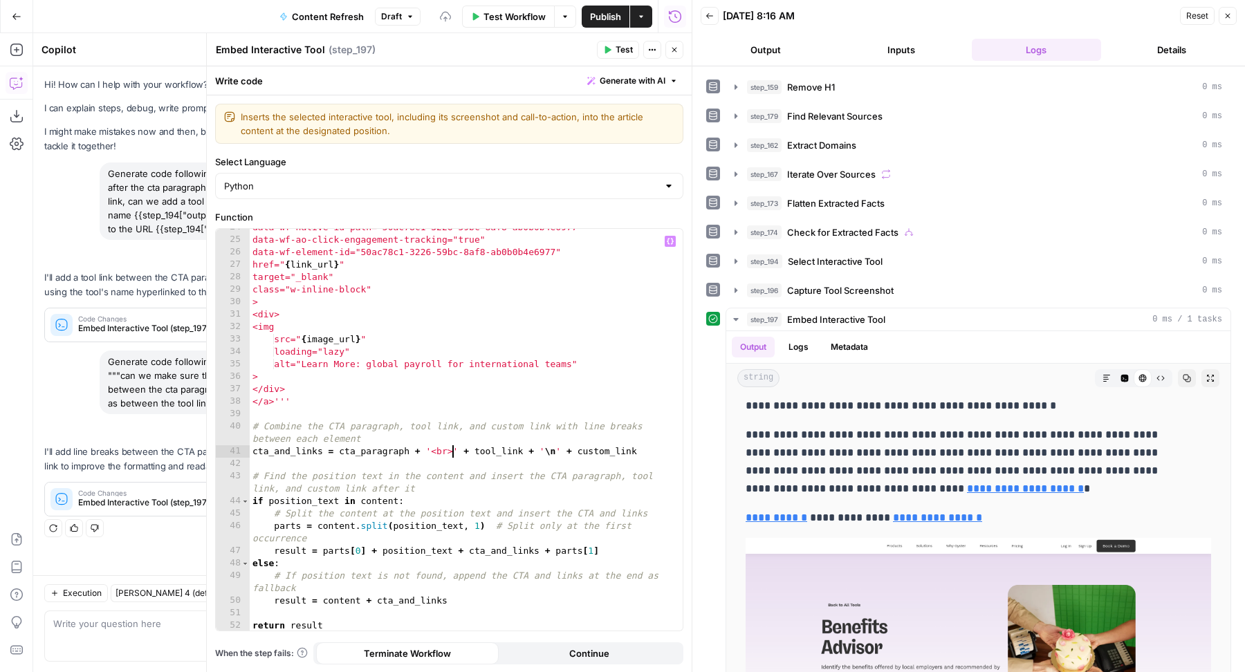
click at [430, 452] on div "data-wf-native-id-path="50ac78c1-3226-59bc-8af8-ab0b0b4e6977" data-wf-ao-click-…" at bounding box center [460, 435] width 421 height 428
click at [555, 454] on div "data-wf-native-id-path="50ac78c1-3226-59bc-8af8-ab0b0b4e6977" data-wf-ao-click-…" at bounding box center [460, 435] width 421 height 428
paste textarea "****"
click at [616, 53] on span "Test" at bounding box center [624, 50] width 17 height 12
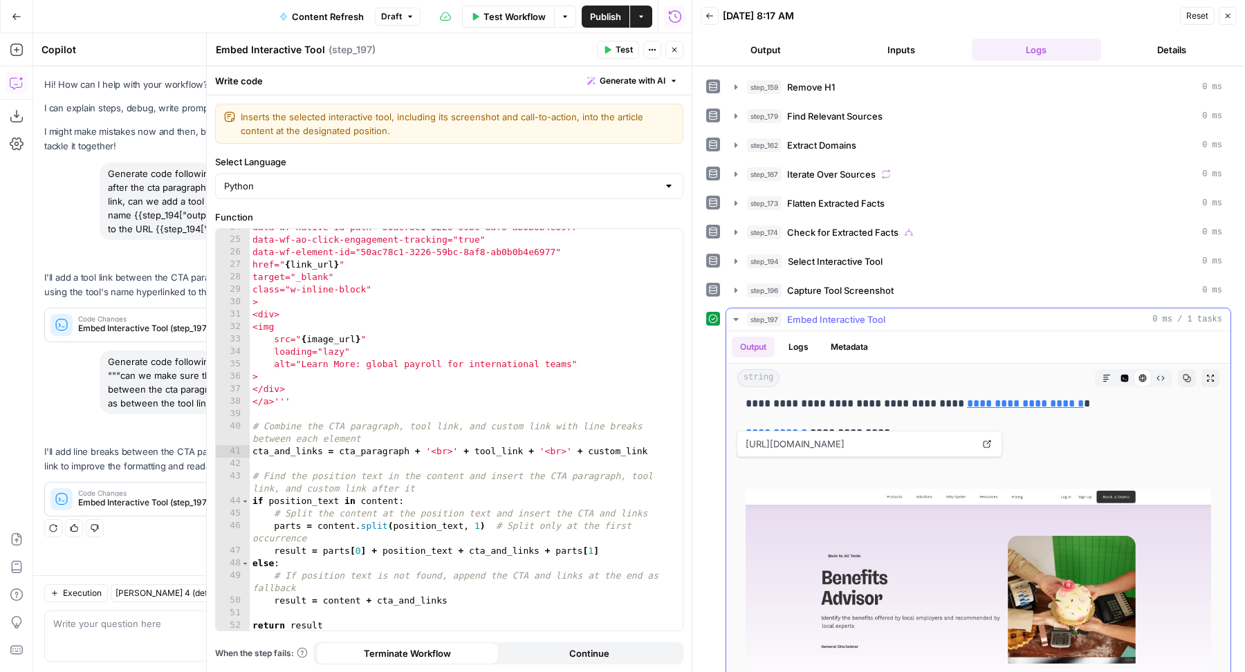
scroll to position [2872, 0]
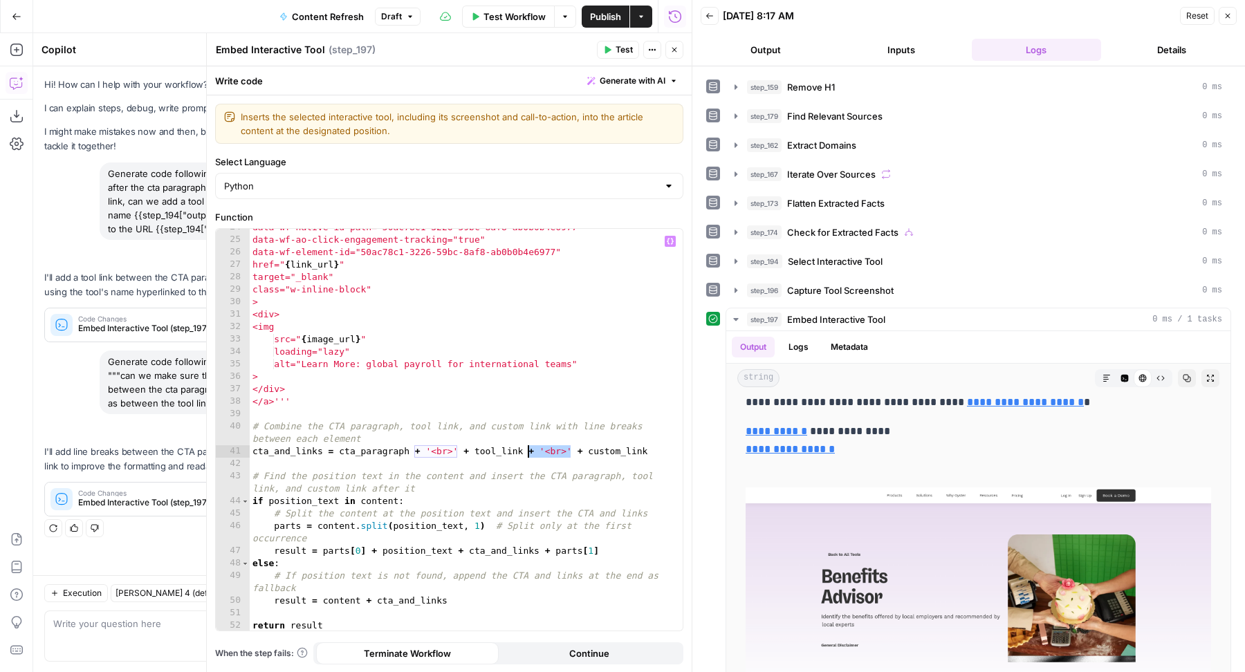
drag, startPoint x: 569, startPoint y: 454, endPoint x: 526, endPoint y: 454, distance: 42.2
click at [526, 454] on div "data-wf-native-id-path="50ac78c1-3226-59bc-8af8-ab0b0b4e6977" data-wf-ao-click-…" at bounding box center [460, 435] width 421 height 428
click at [452, 450] on div "data-wf-native-id-path="50ac78c1-3226-59bc-8af8-ab0b0b4e6977" data-wf-ao-click-…" at bounding box center [460, 435] width 421 height 428
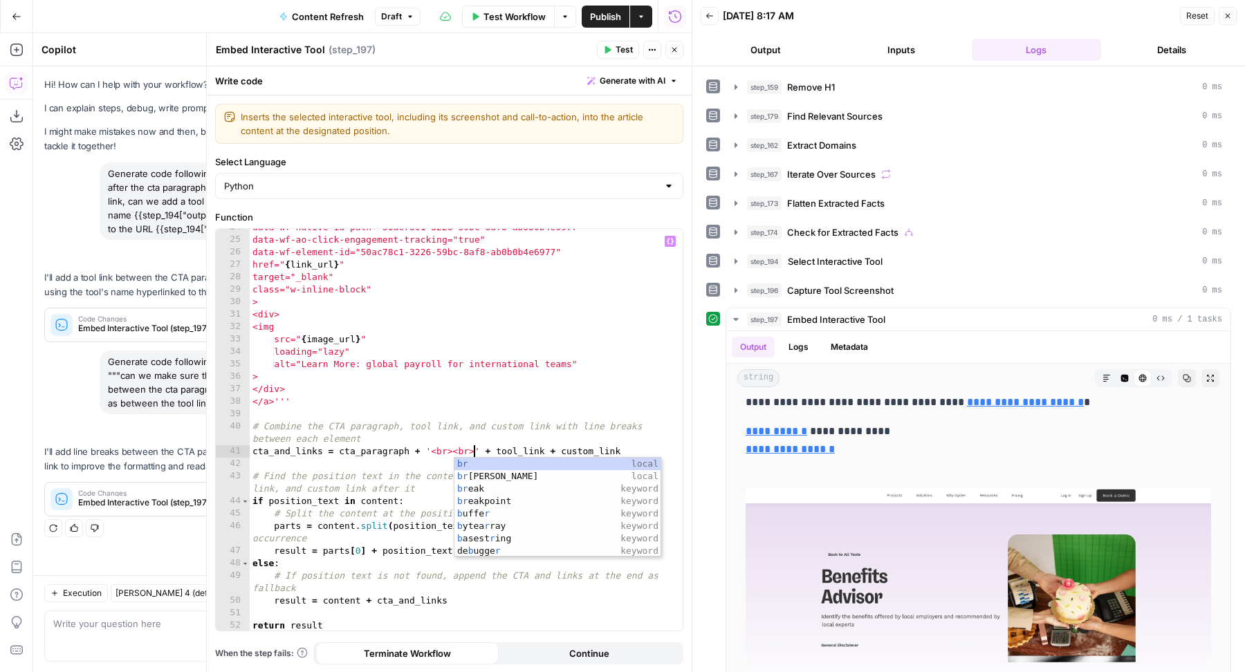
scroll to position [0, 16]
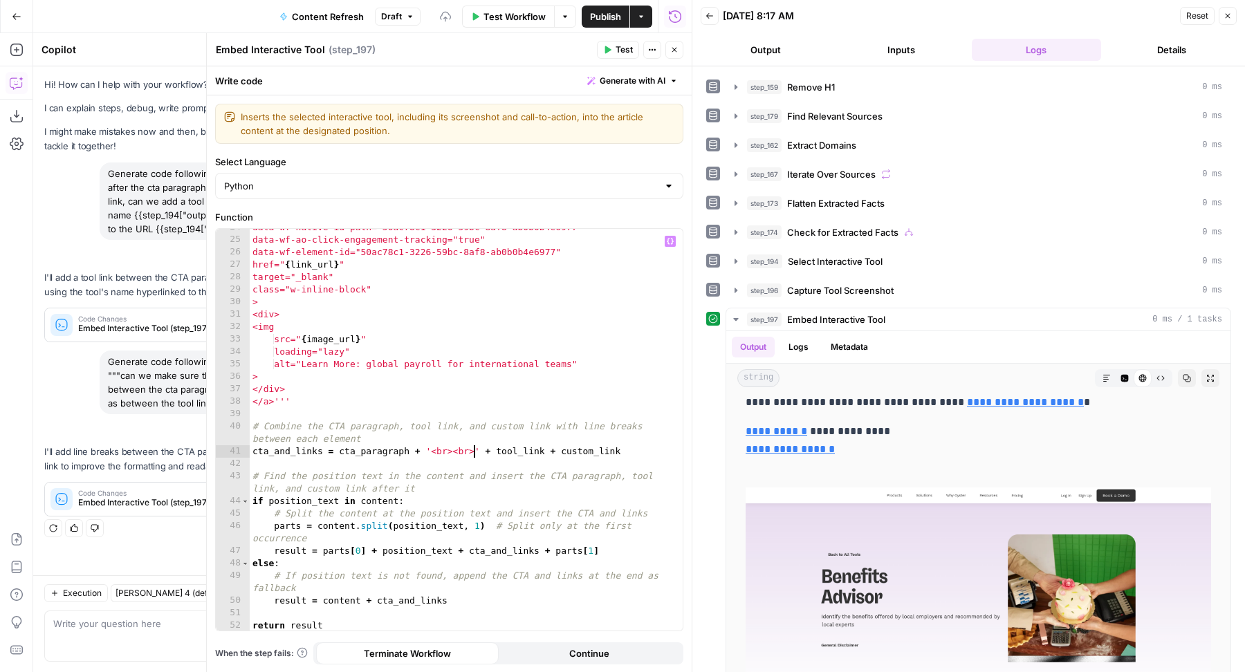
type textarea "**********"
click at [619, 52] on span "Test" at bounding box center [624, 50] width 17 height 12
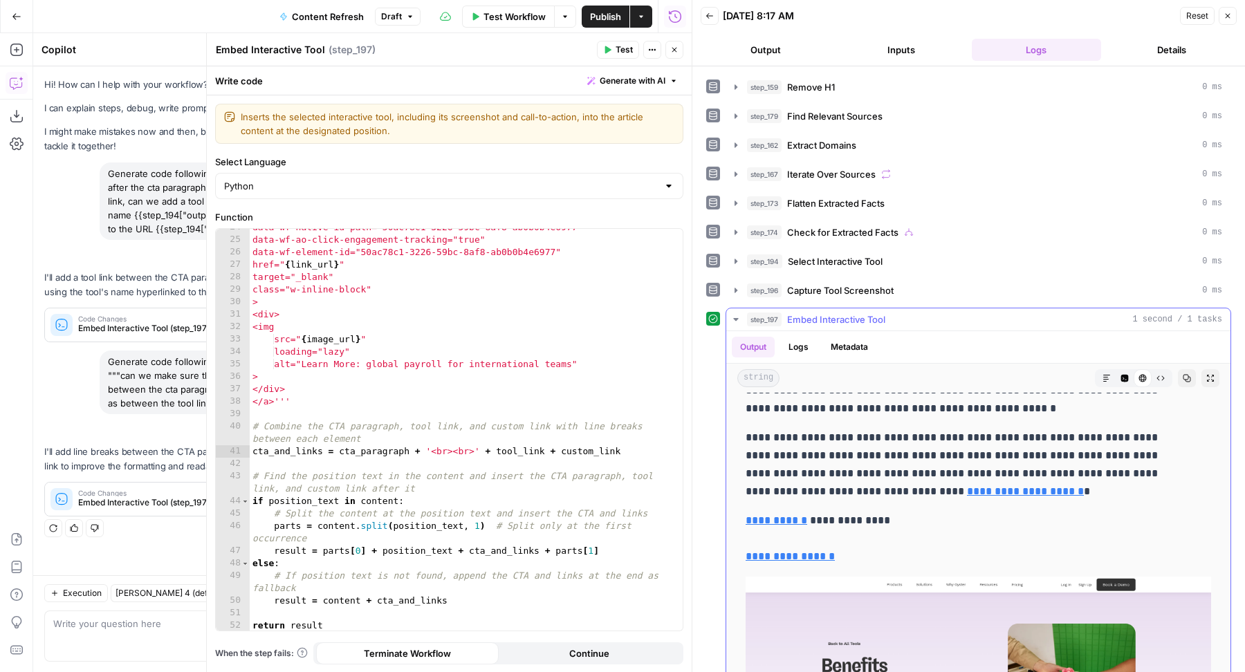
scroll to position [2784, 0]
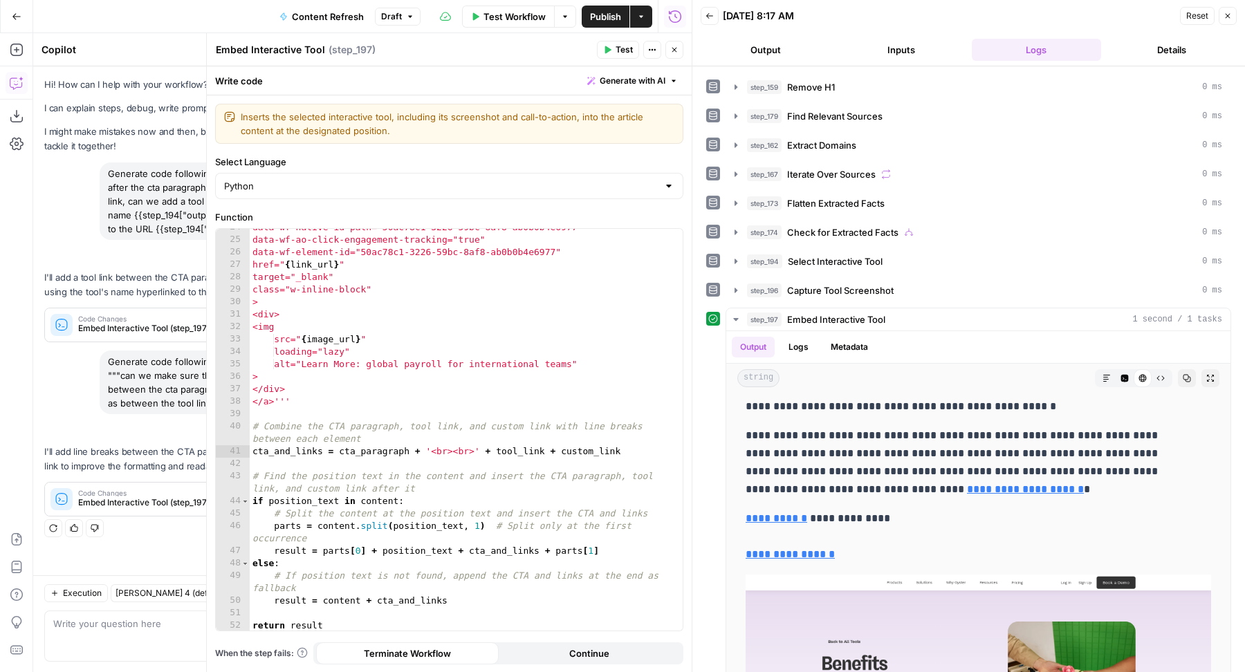
click at [681, 50] on button "Close" at bounding box center [674, 50] width 18 height 18
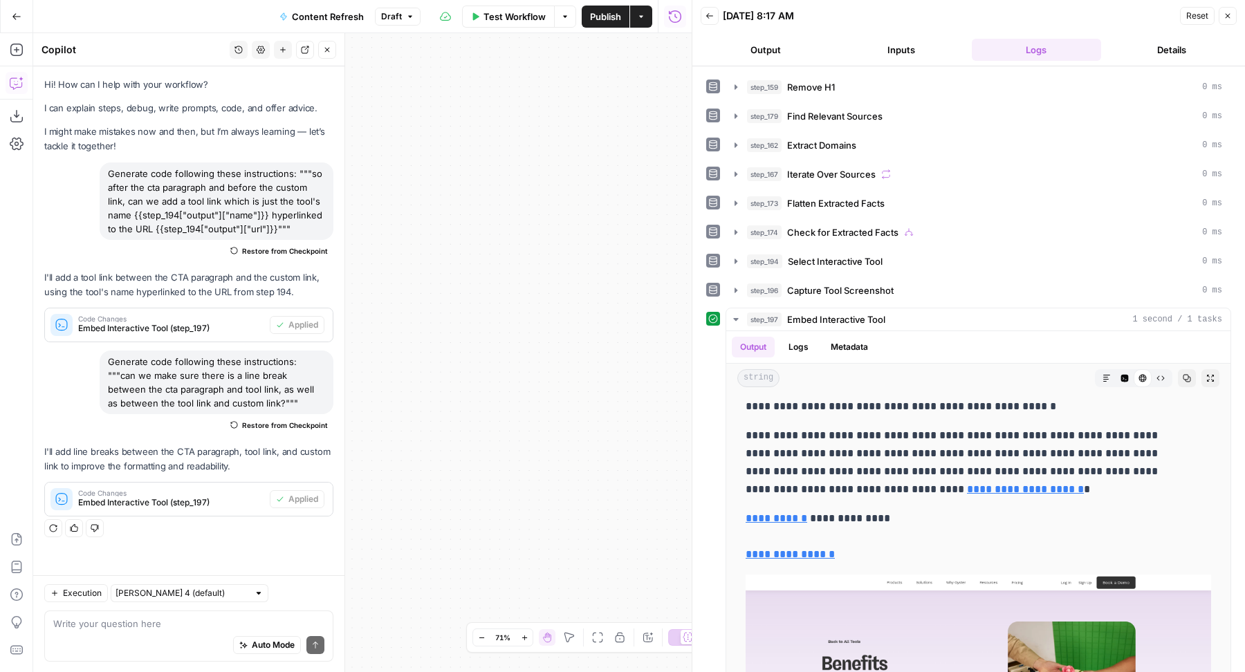
click at [605, 17] on span "Publish" at bounding box center [605, 17] width 31 height 14
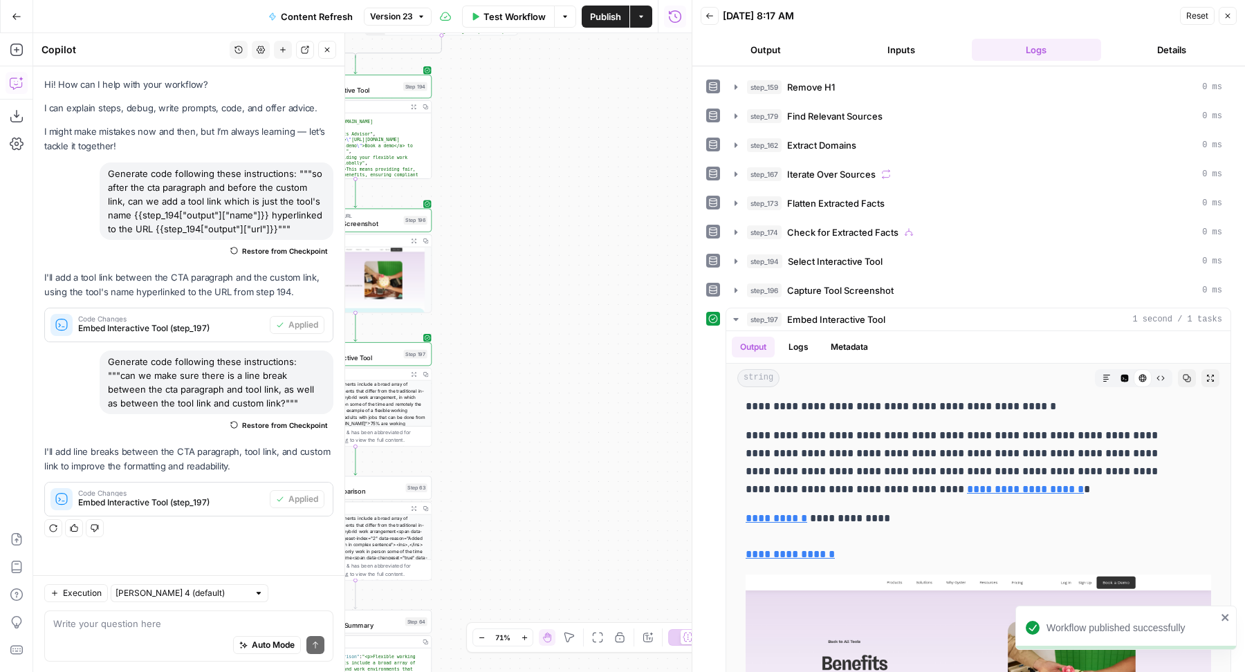
click at [326, 53] on icon "button" at bounding box center [327, 50] width 8 height 8
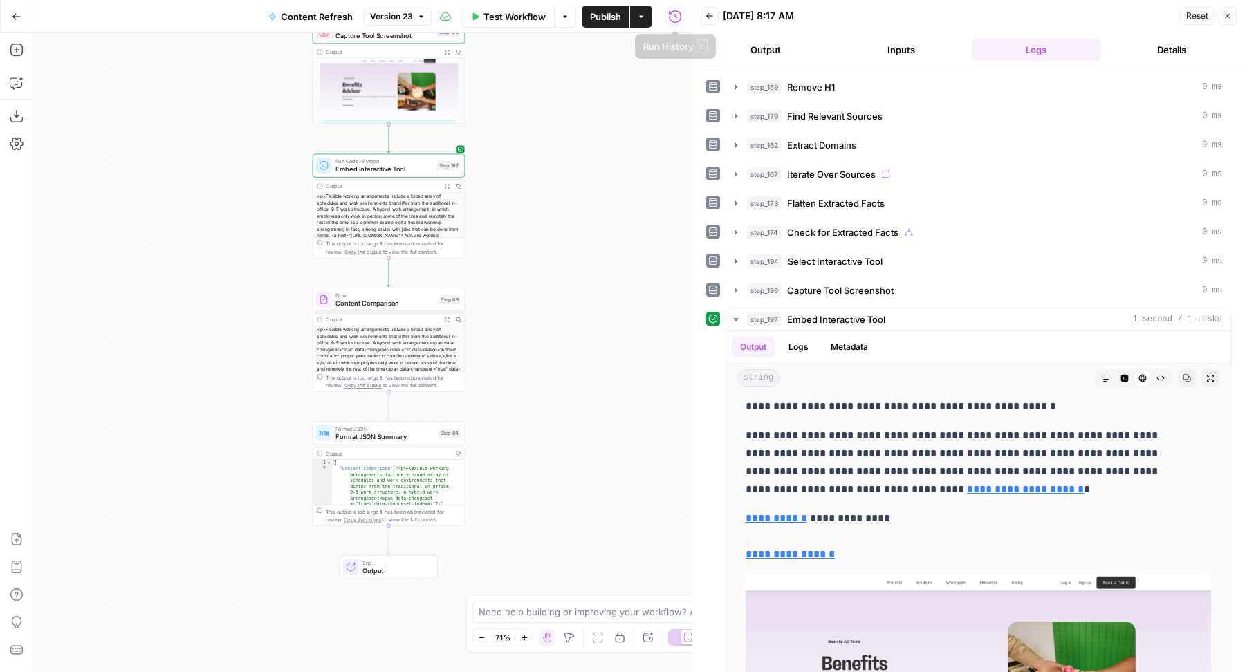
click at [888, 59] on button "Inputs" at bounding box center [901, 50] width 130 height 22
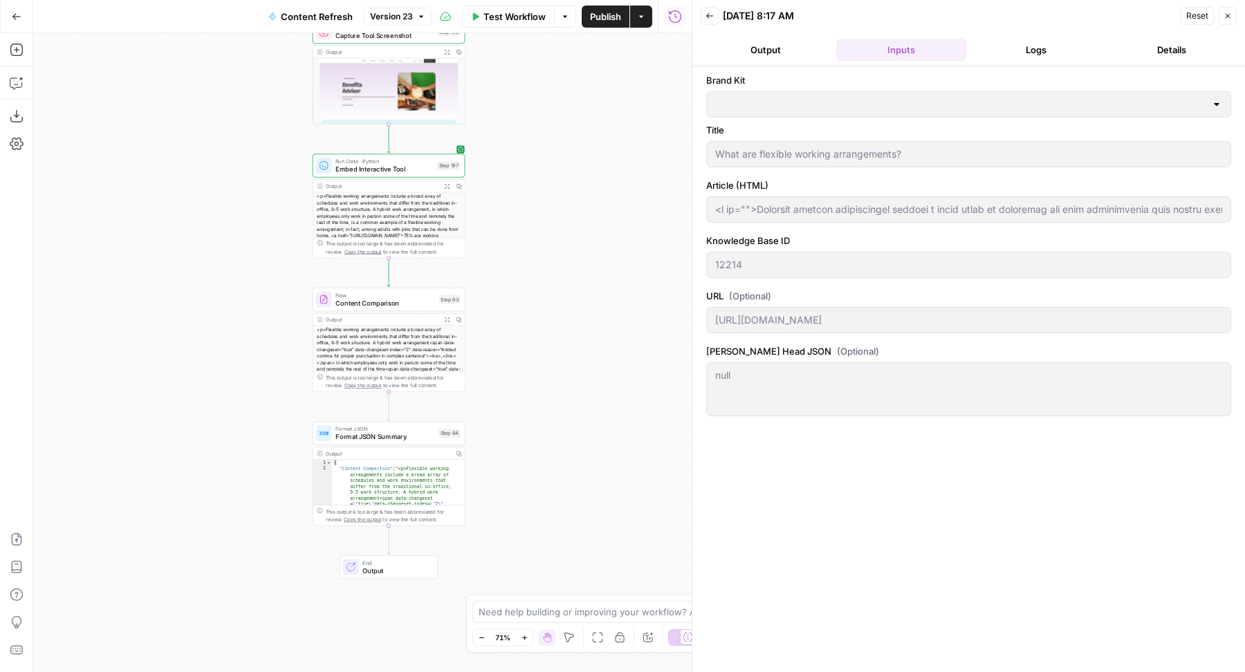
type input "Oyster HR"
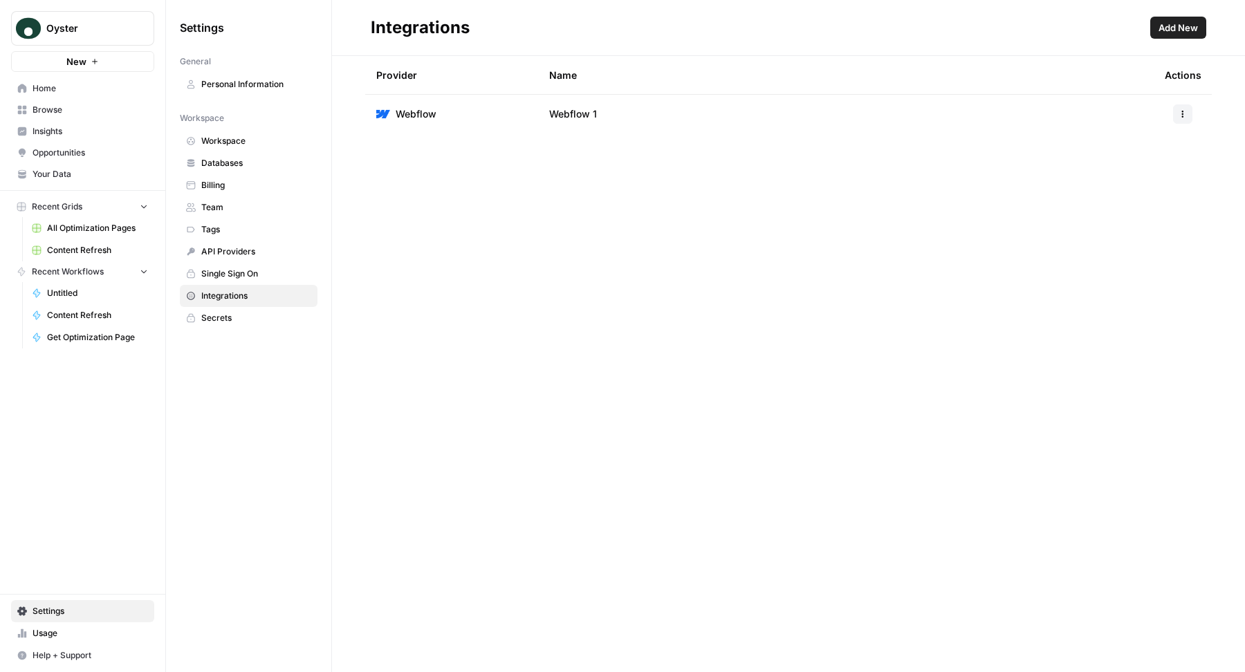
click at [73, 174] on span "Your Data" at bounding box center [91, 174] width 116 height 12
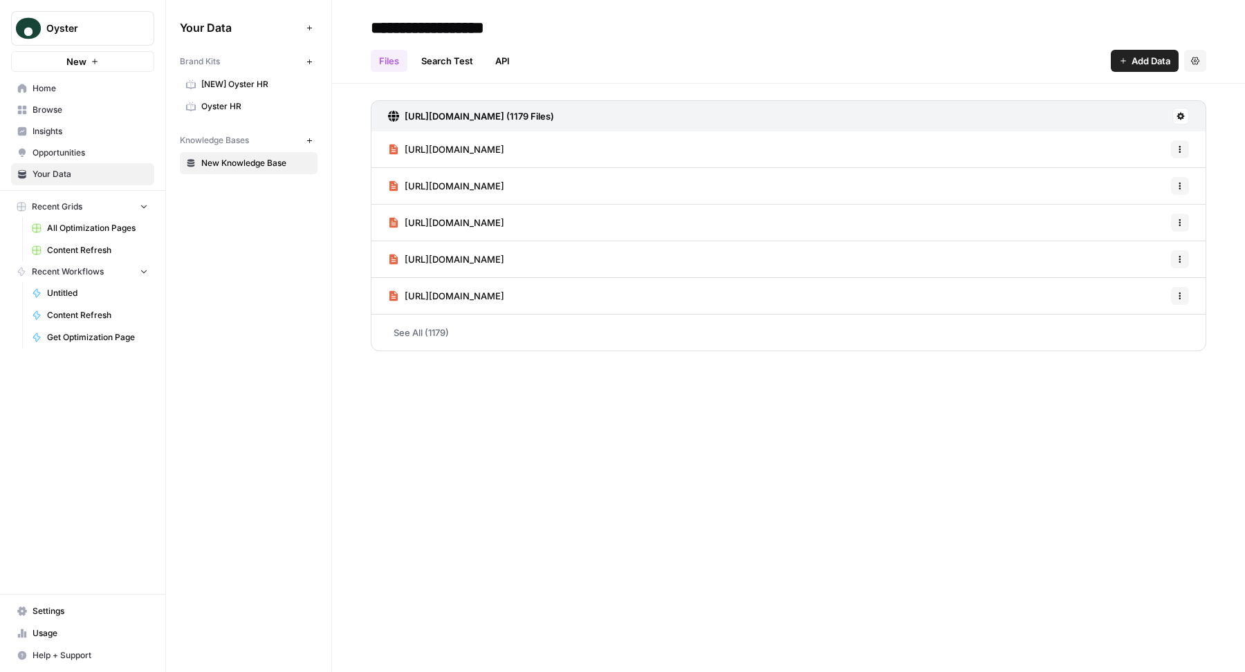
click at [227, 107] on span "Oyster HR" at bounding box center [256, 106] width 110 height 12
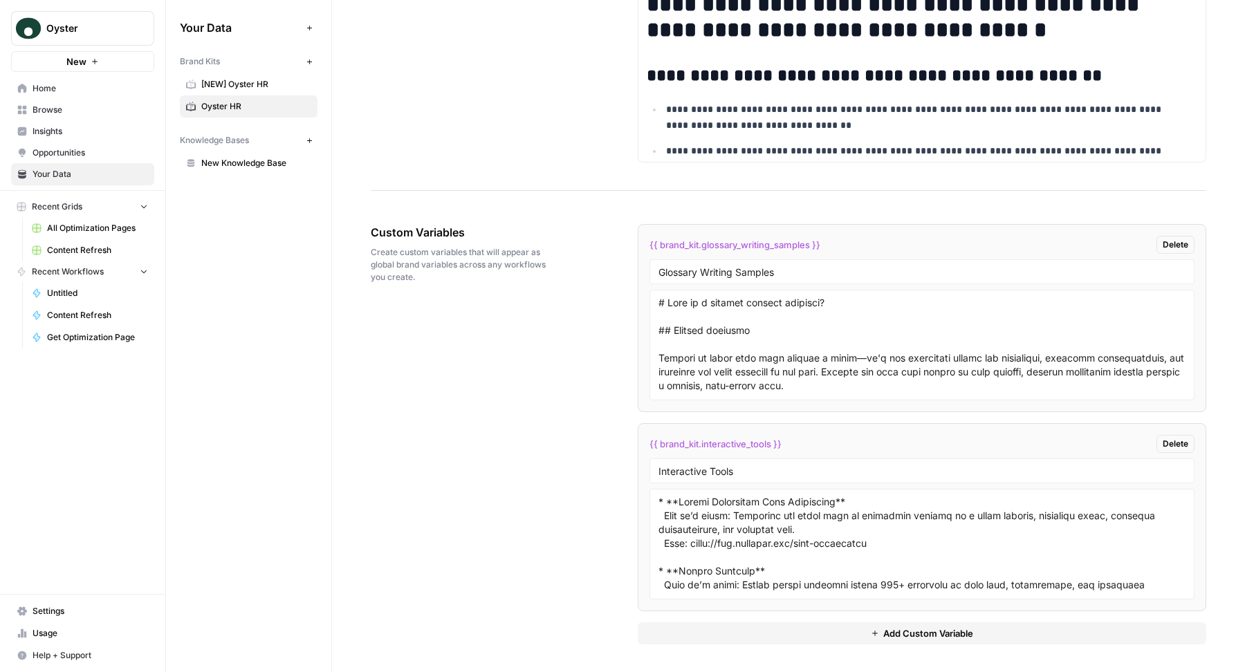
click at [78, 612] on span "Settings" at bounding box center [91, 611] width 116 height 12
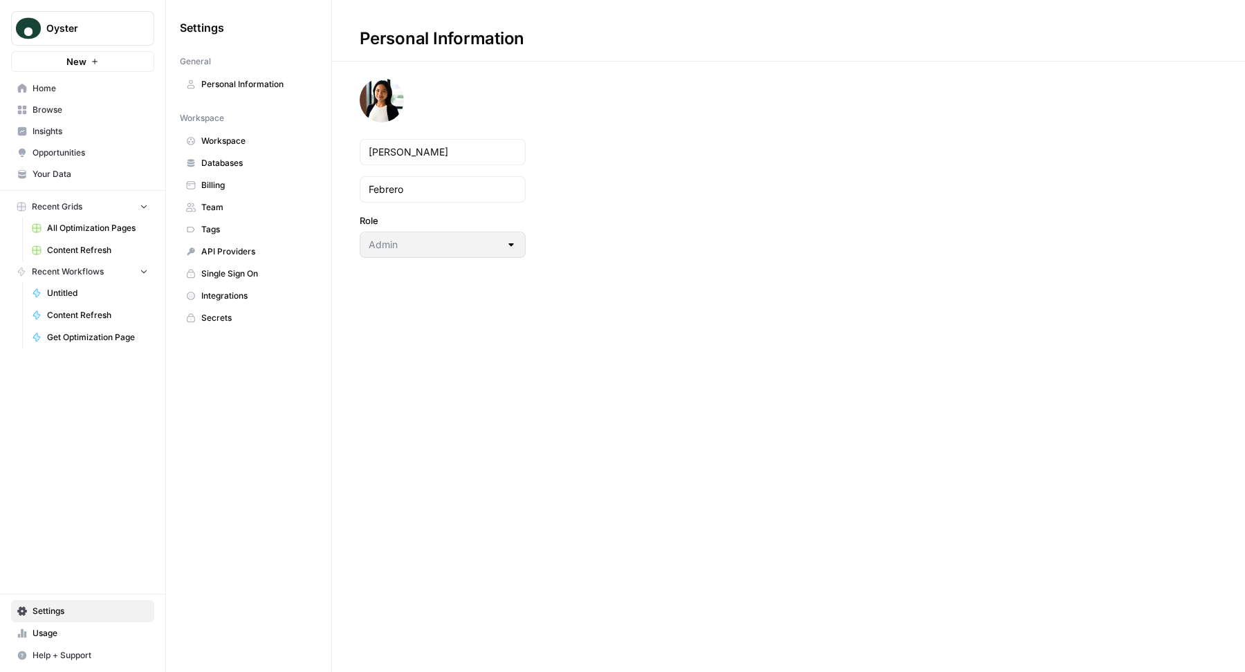
click at [237, 290] on span "Integrations" at bounding box center [256, 296] width 110 height 12
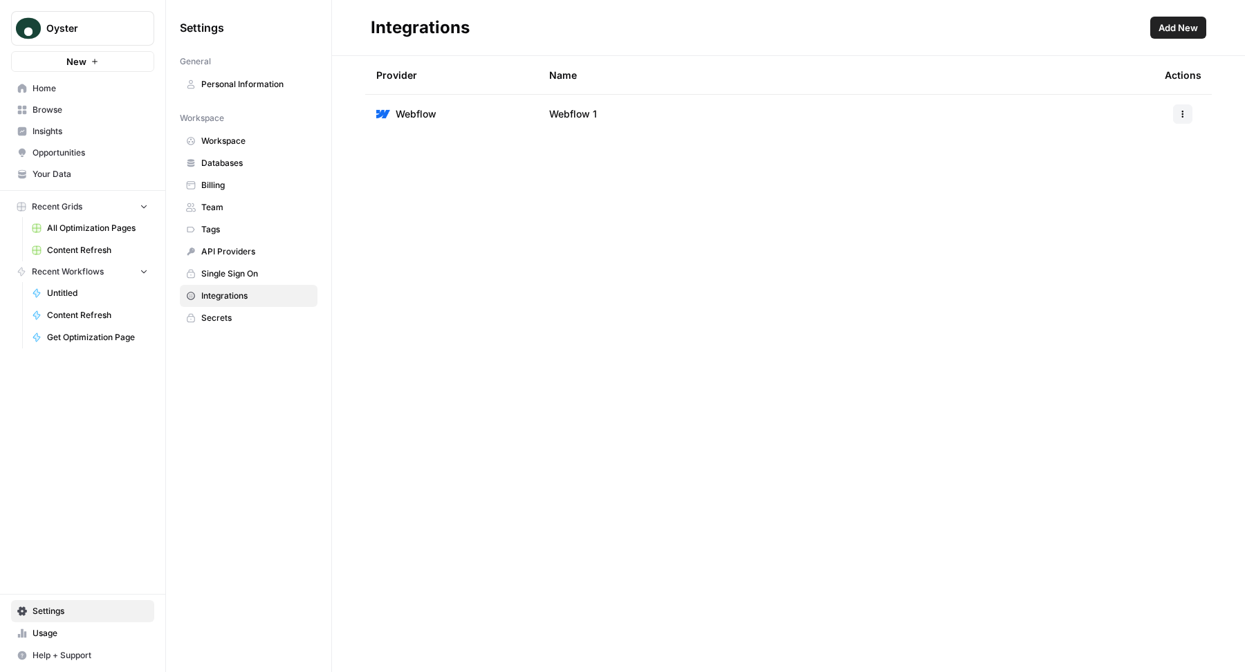
click at [28, 487] on div "Oyster New Home Browse Insights Opportunities Your Data Recent Grids All Optimi…" at bounding box center [82, 336] width 165 height 672
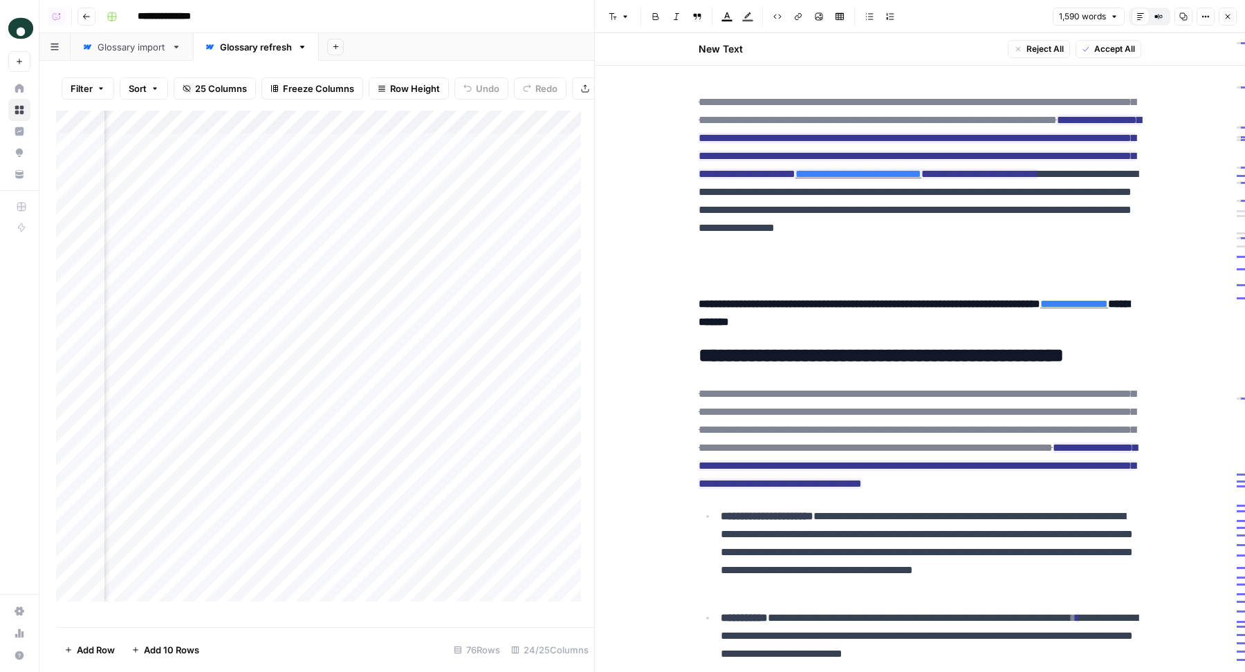
scroll to position [0, 1740]
click at [1228, 13] on icon "button" at bounding box center [1227, 16] width 8 height 8
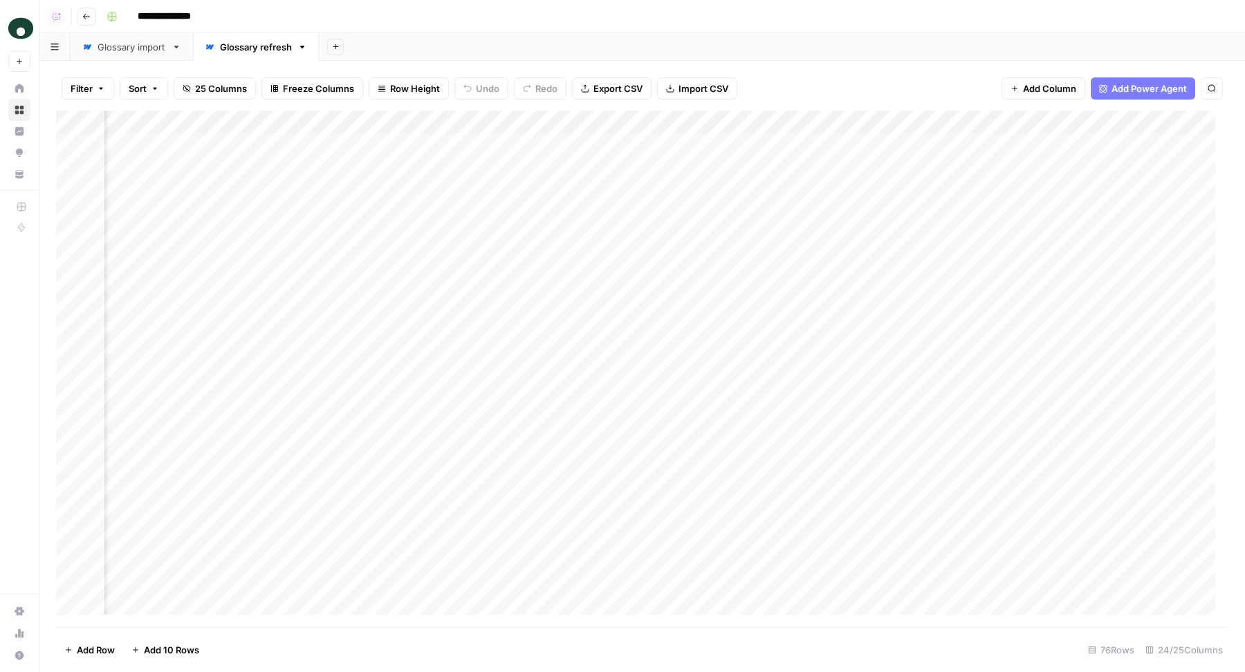
scroll to position [0, 1352]
click at [655, 142] on div "Add Column" at bounding box center [642, 369] width 1172 height 517
click at [565, 34] on div "Add Sheet" at bounding box center [782, 47] width 926 height 28
